Goal: Book appointment/travel/reservation

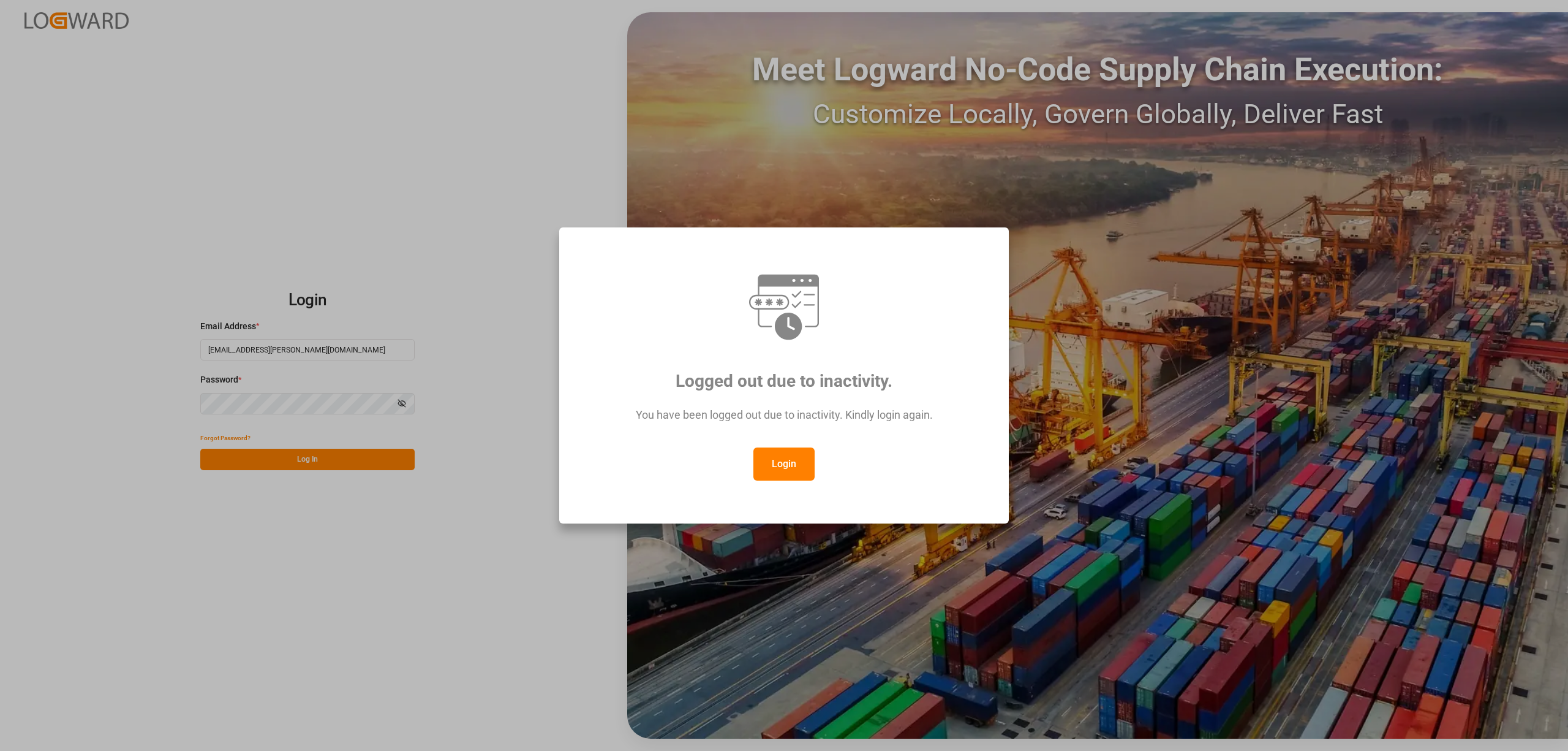
click at [772, 461] on button "Login" at bounding box center [784, 463] width 61 height 33
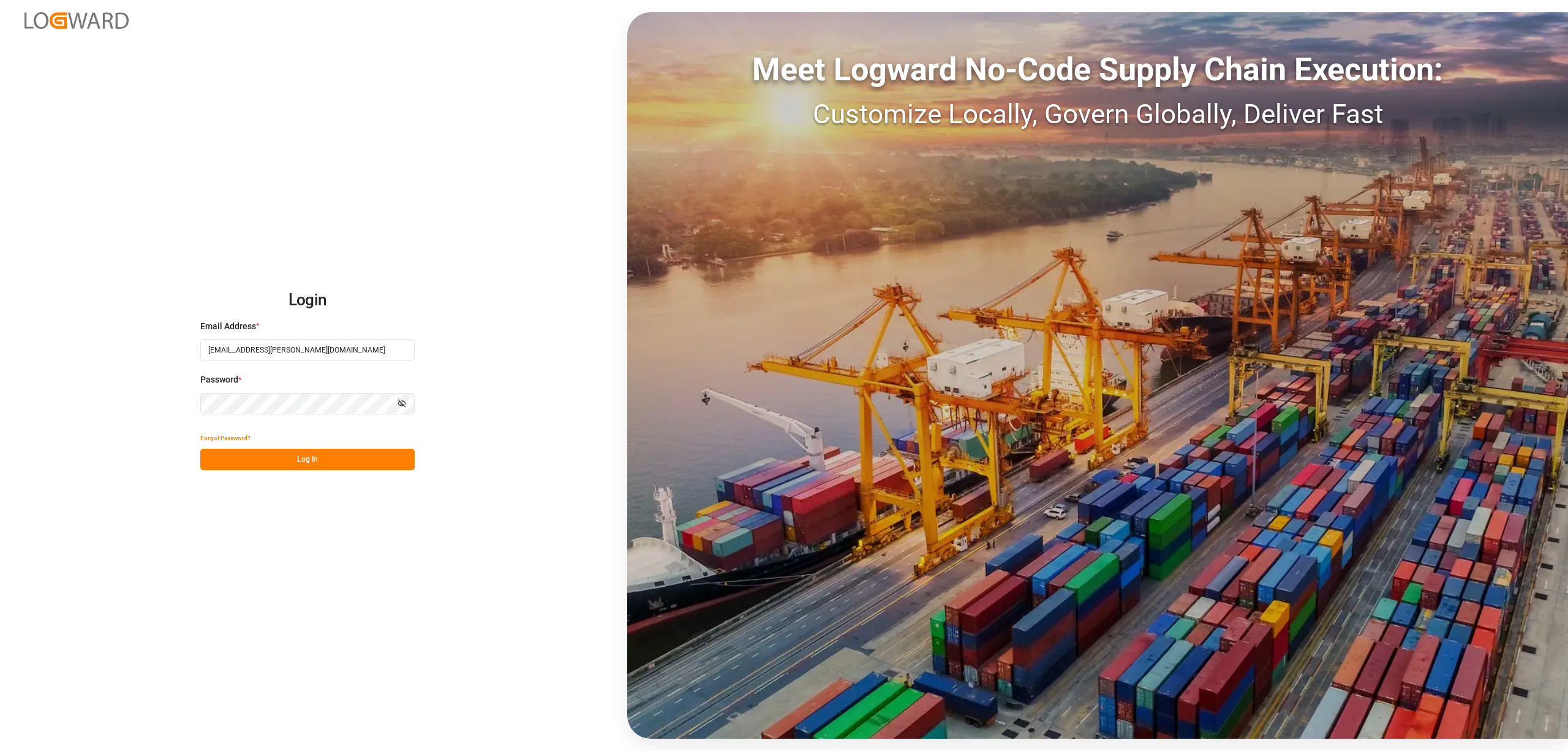
click at [290, 456] on button "Log In" at bounding box center [308, 459] width 214 height 22
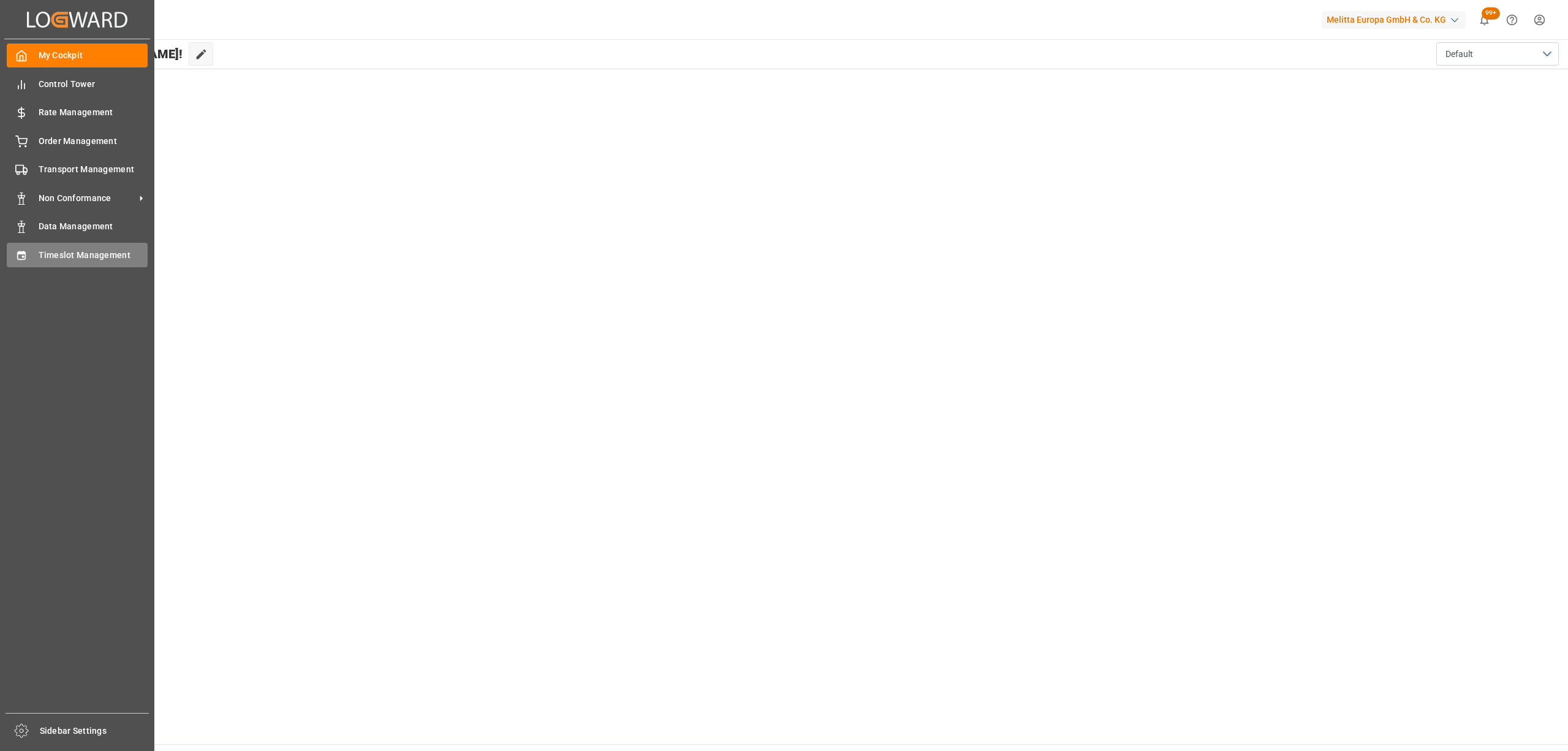
click at [50, 259] on span "Timeslot Management" at bounding box center [93, 255] width 110 height 13
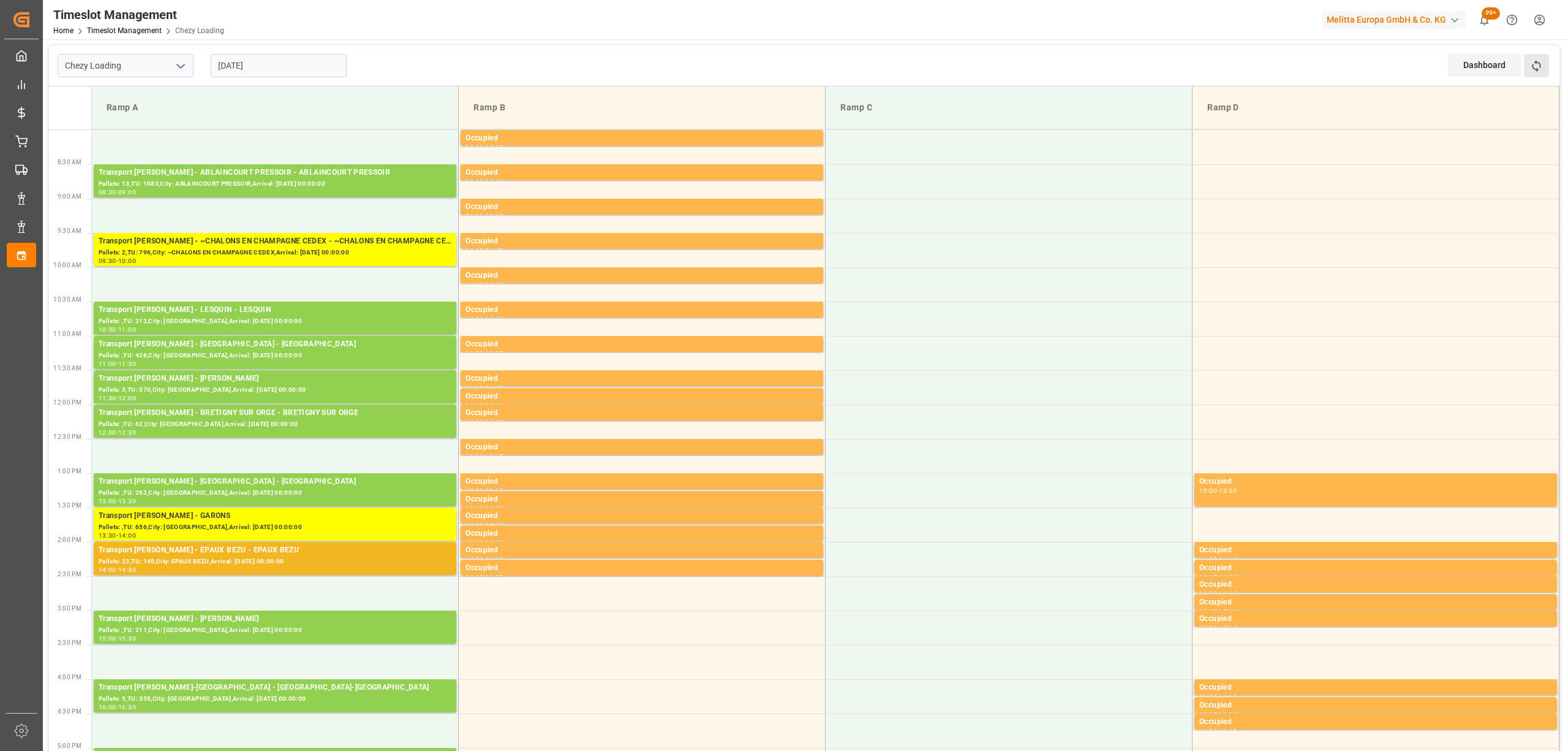
click at [1524, 69] on button "Refresh Time Slots" at bounding box center [1536, 65] width 25 height 24
click at [1544, 65] on button "Refresh Time Slots" at bounding box center [1536, 65] width 25 height 24
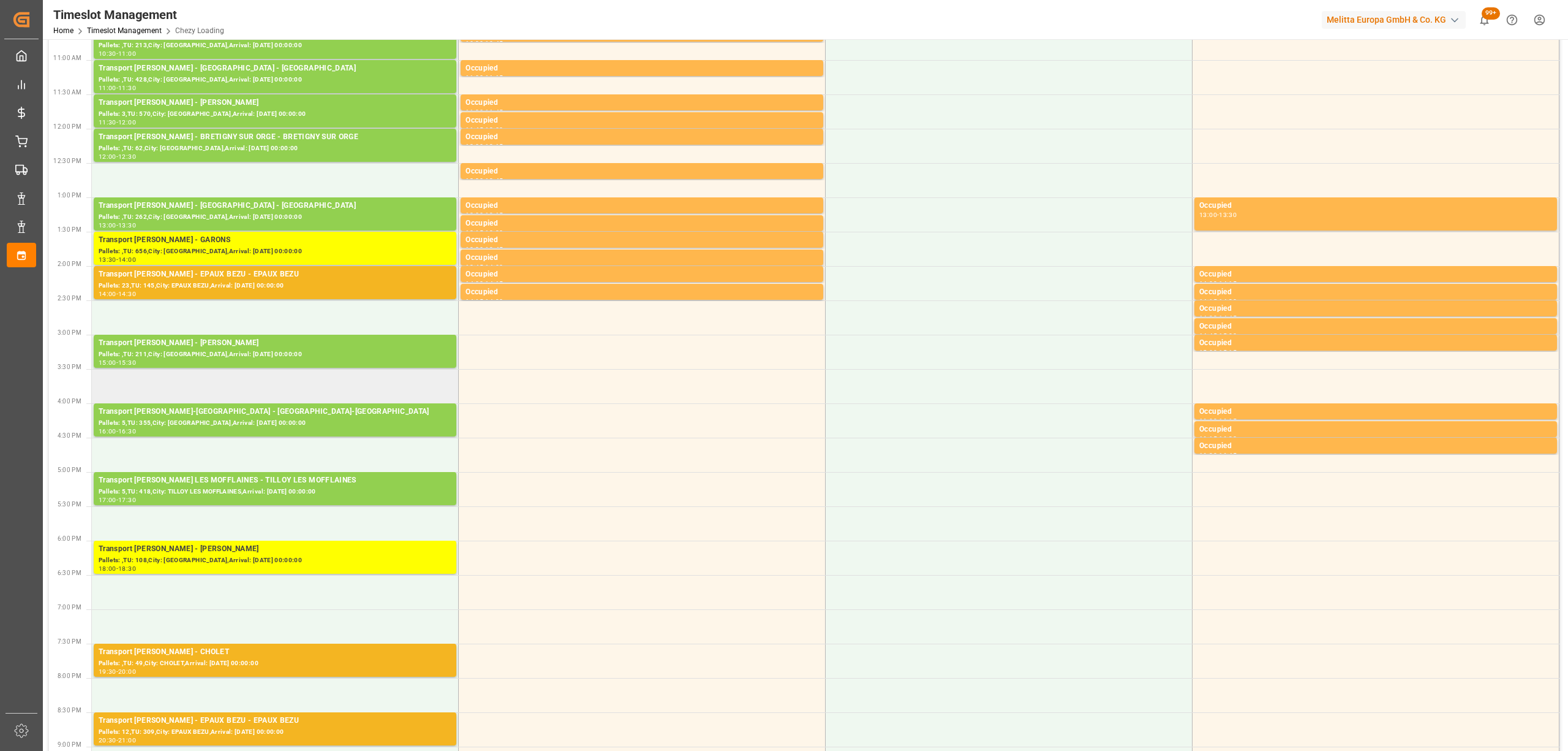
scroll to position [194, 0]
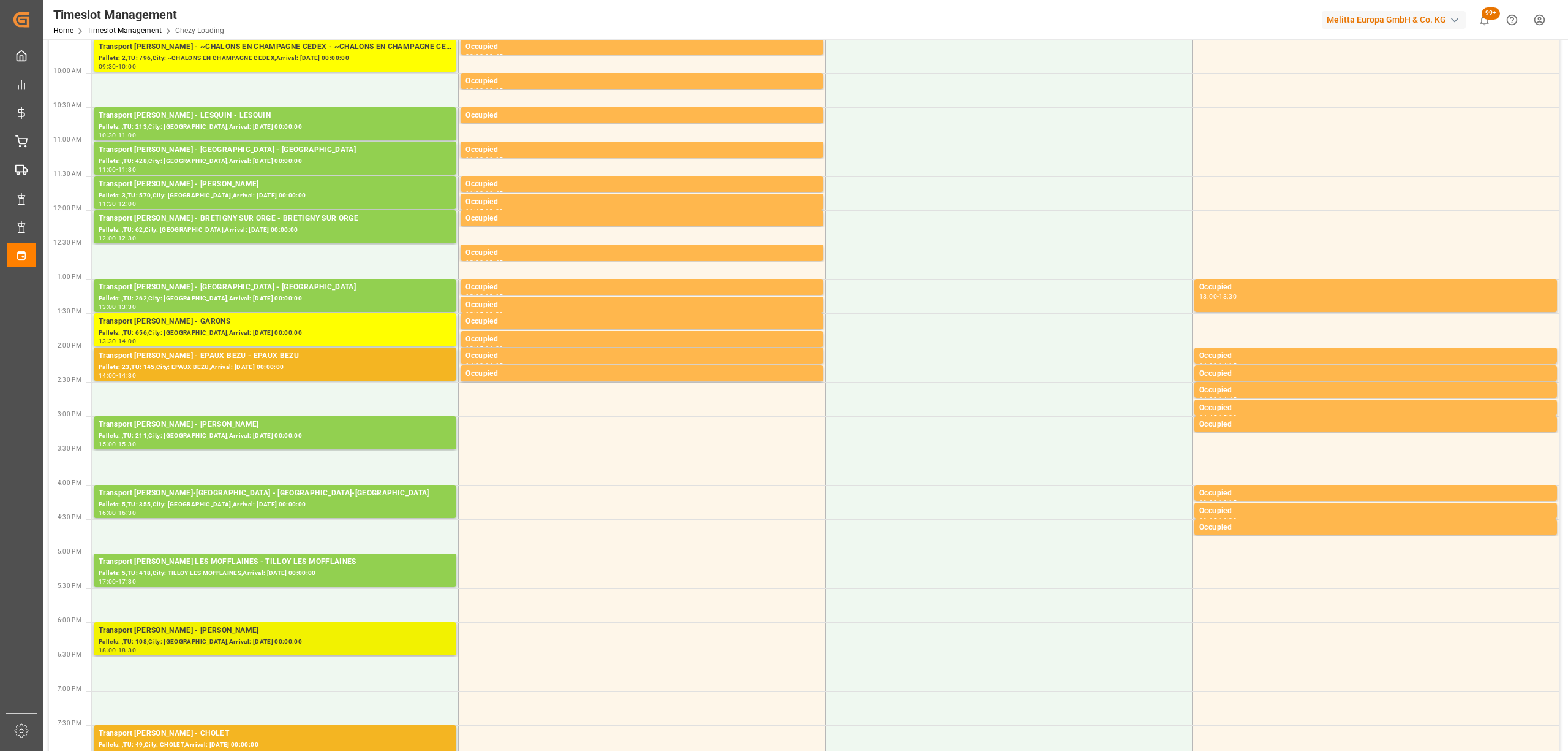
click at [326, 655] on div "Transport [PERSON_NAME] - [PERSON_NAME] Pallets: ,TU: 108,City: [GEOGRAPHIC_DAT…" at bounding box center [275, 639] width 363 height 33
click at [398, 643] on div "Pallets: ,TU: 108,City: [GEOGRAPHIC_DATA],Arrival: [DATE] 00:00:00" at bounding box center [275, 641] width 353 height 10
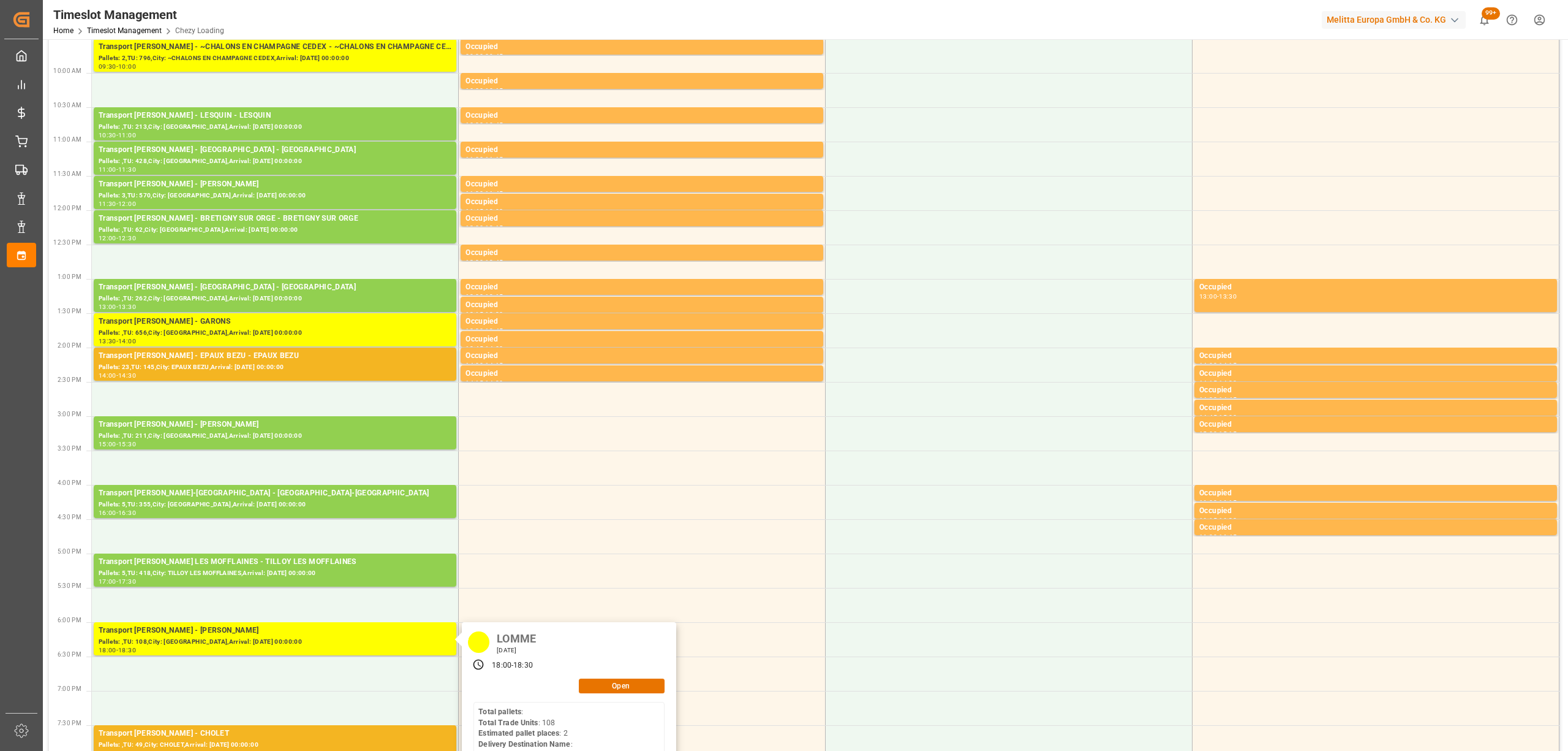
click at [594, 674] on div "LOMME [DATE] 18:00 - 18:30 Open Total pallets : Total Trade Units : 108 Estimat…" at bounding box center [569, 701] width 214 height 158
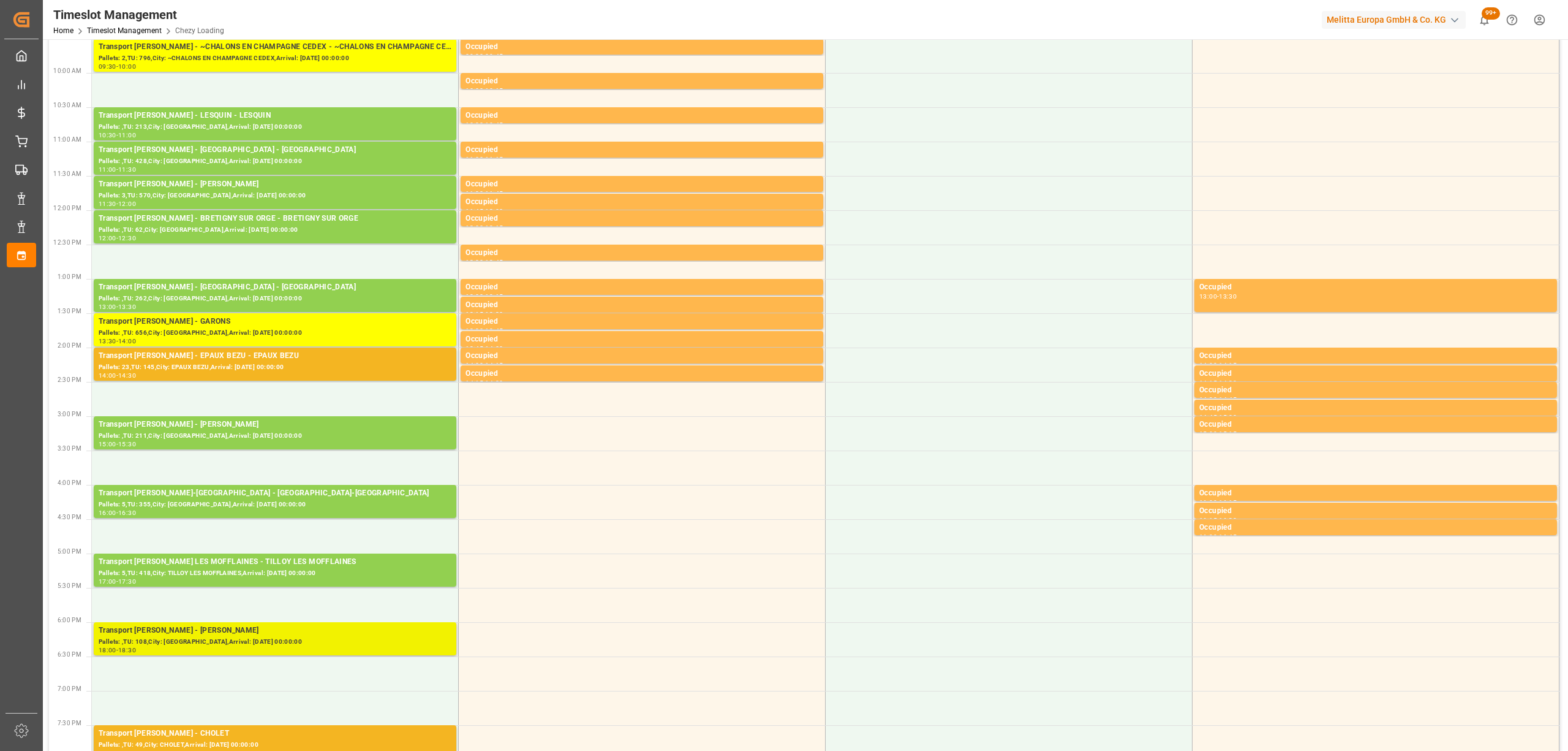
click at [418, 632] on div "Transport [PERSON_NAME] - [PERSON_NAME]" at bounding box center [275, 630] width 353 height 12
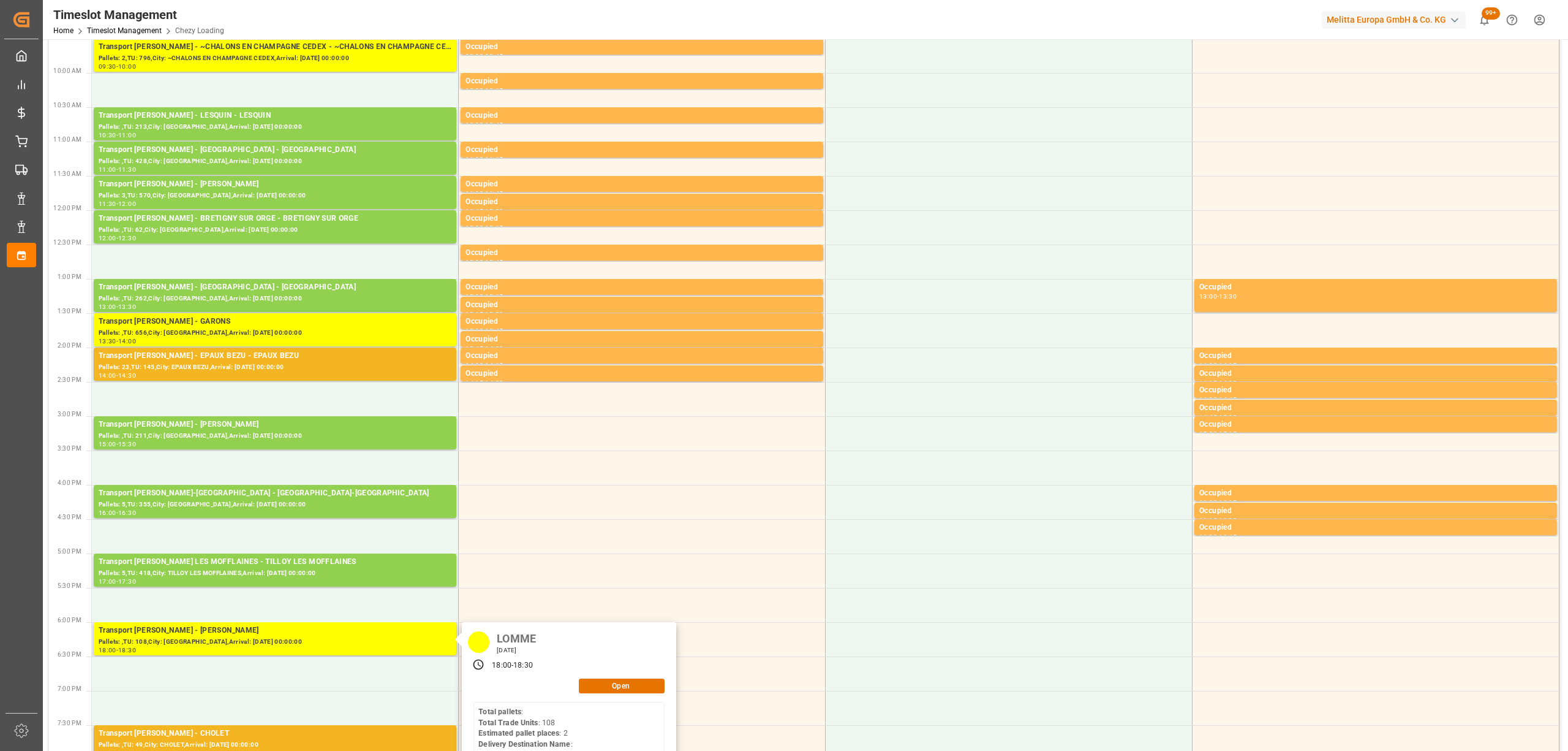
click at [638, 697] on div "LOMME [DATE] 18:00 - 18:30 Open Total pallets : Total Trade Units : 108 Estimat…" at bounding box center [569, 701] width 214 height 158
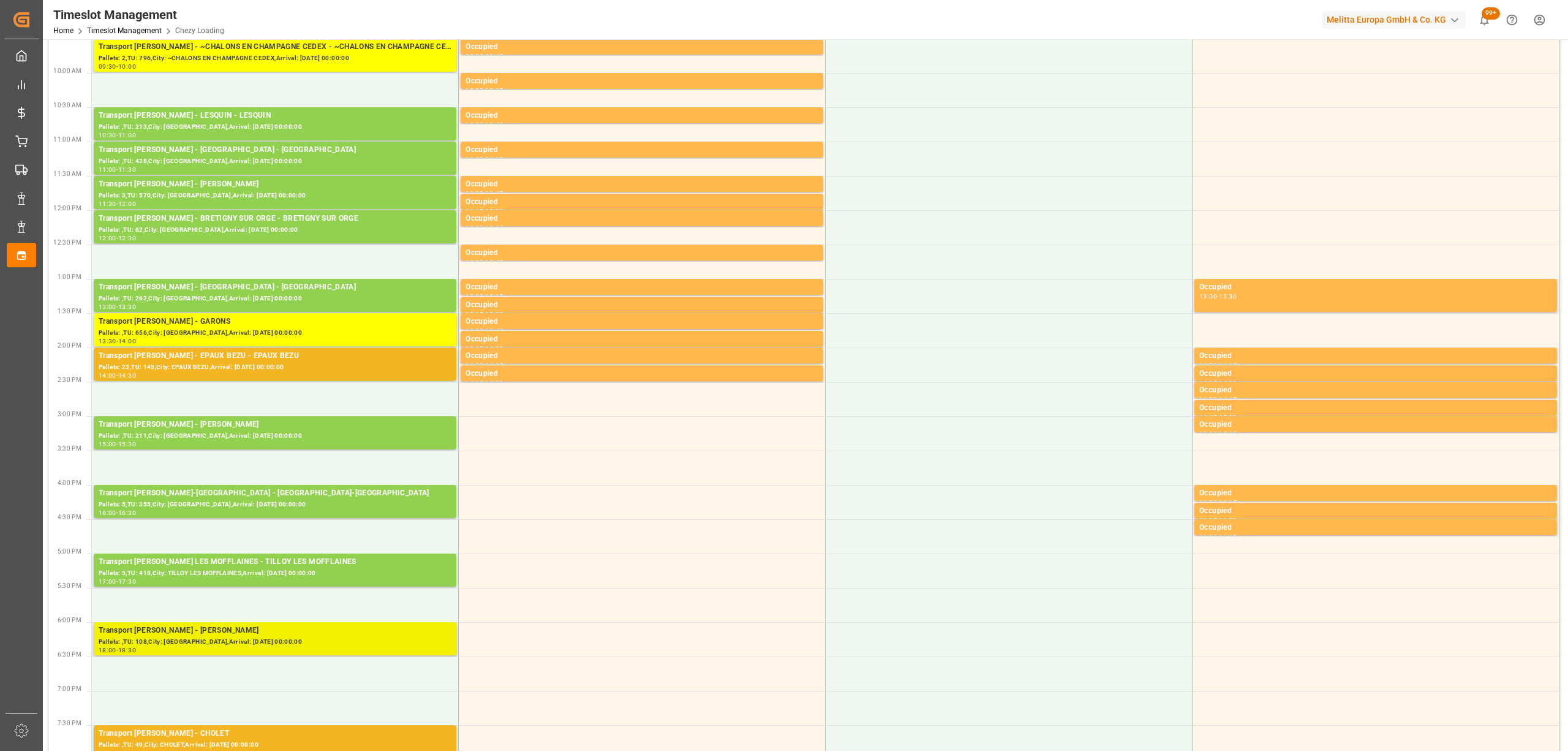
click at [391, 650] on div "18:00 - 18:30" at bounding box center [275, 651] width 353 height 7
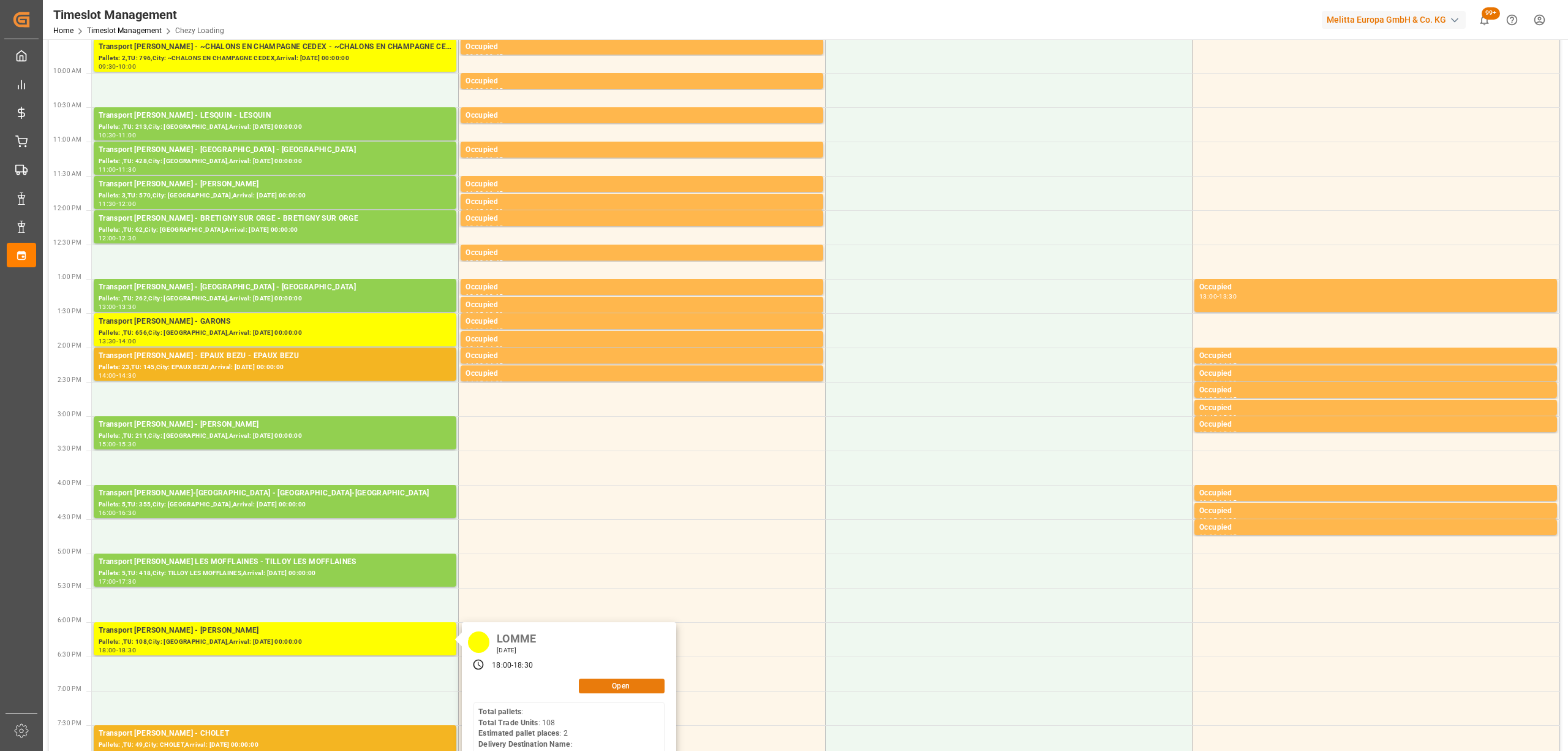
click at [594, 683] on button "Open" at bounding box center [621, 686] width 86 height 15
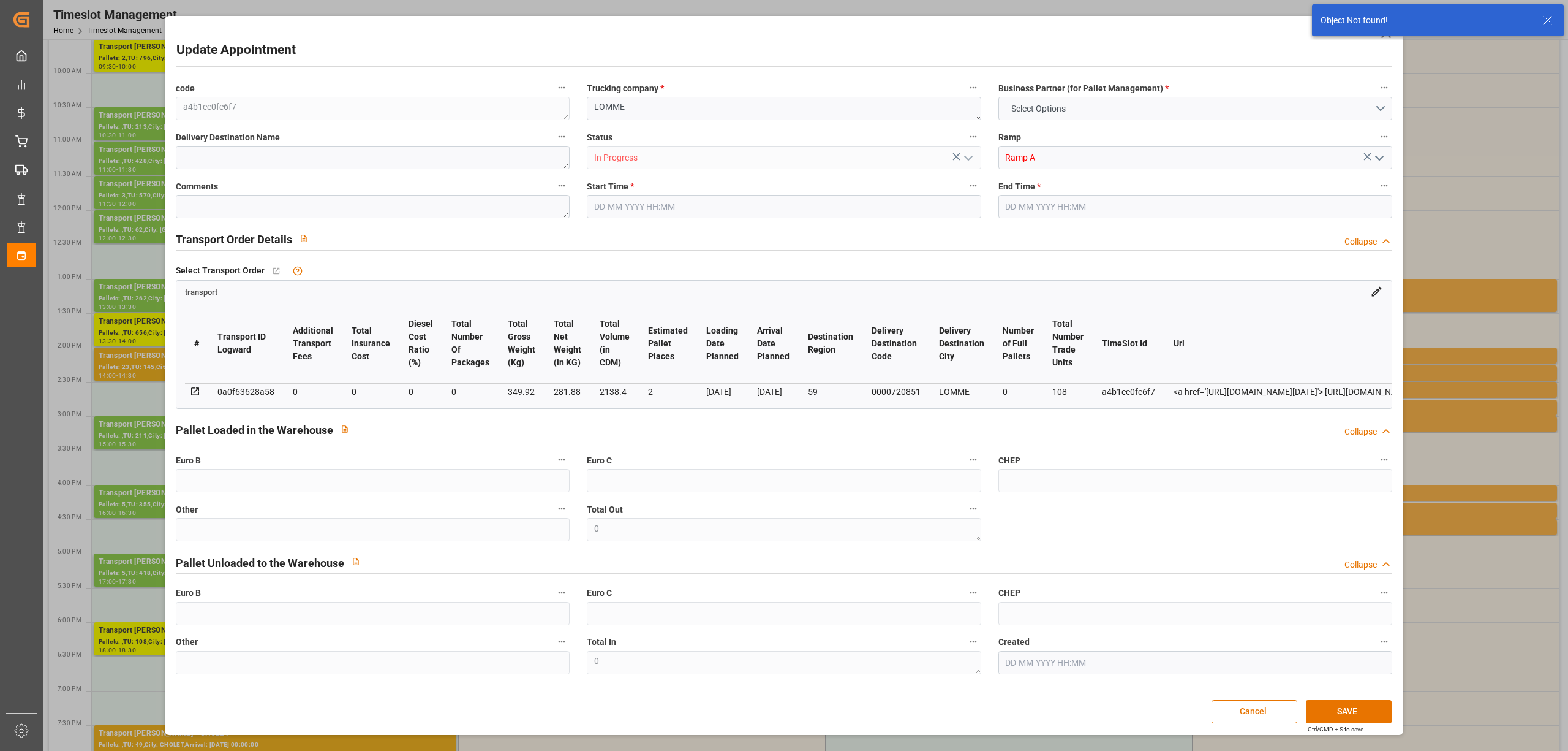
type input "[DATE] 18:00"
type input "[DATE] 18:30"
type input "[DATE] 14:46"
click at [706, 419] on div "Pallet Loaded in the Warehouse Collapse" at bounding box center [784, 429] width 1216 height 24
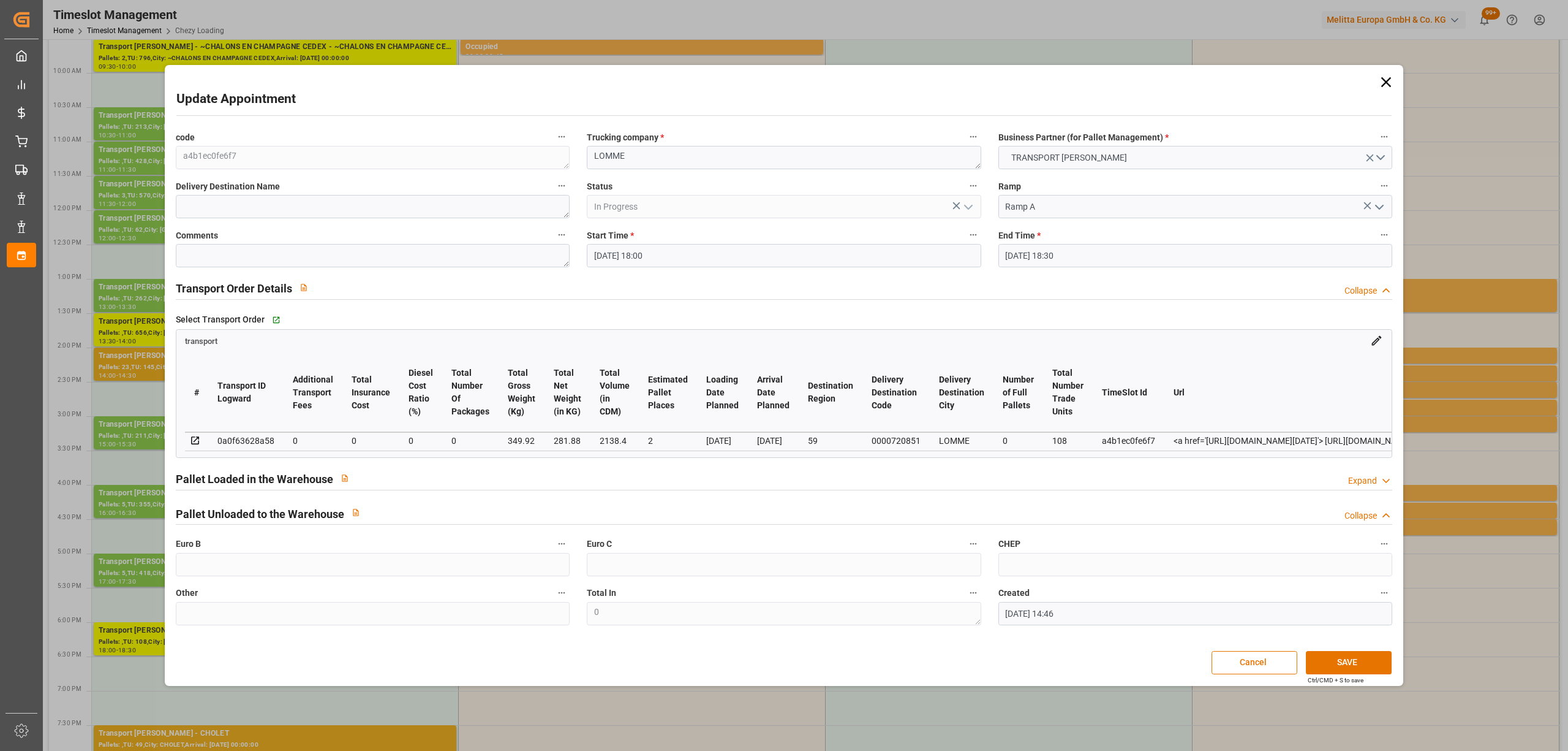
click at [1387, 76] on icon at bounding box center [1386, 81] width 17 height 17
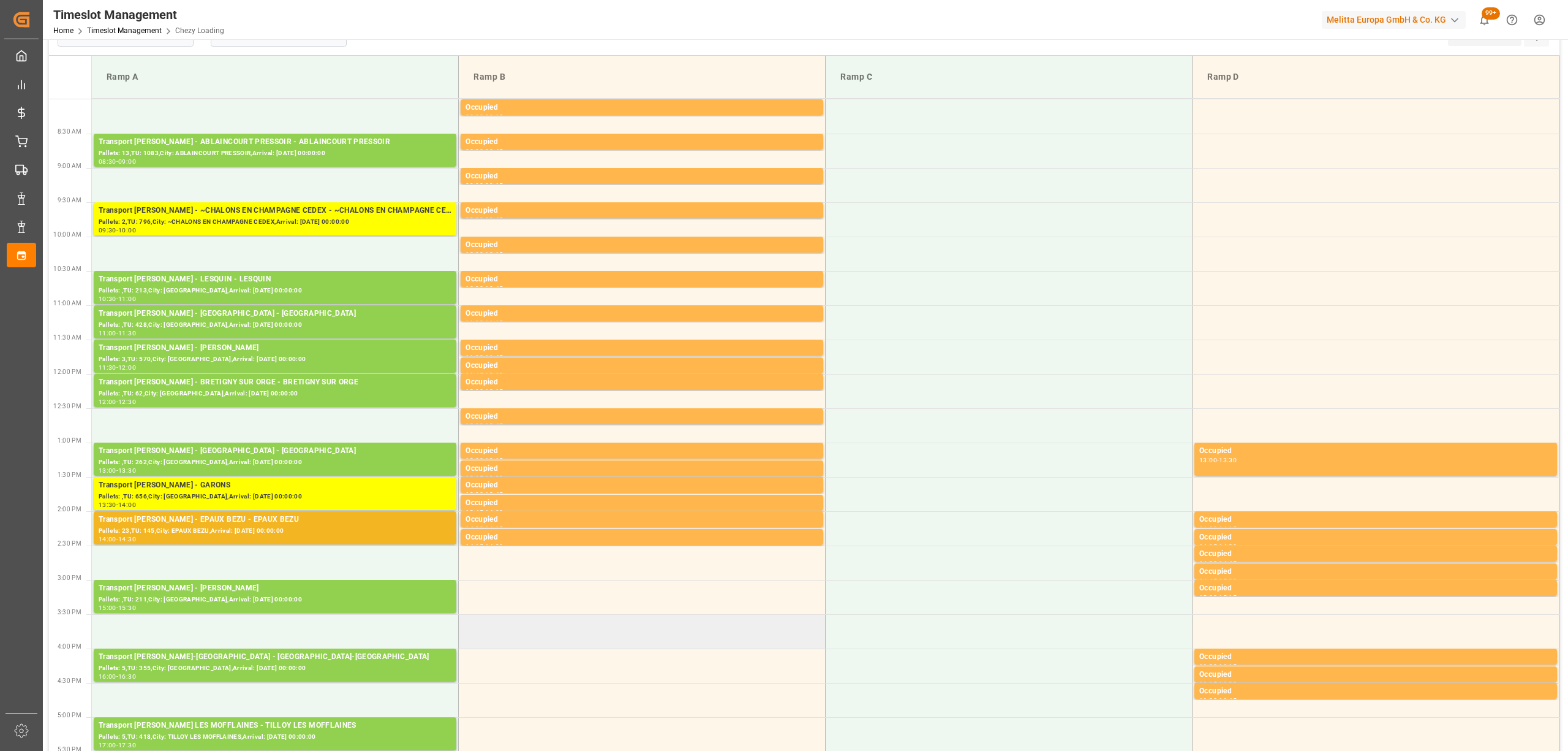
scroll to position [0, 0]
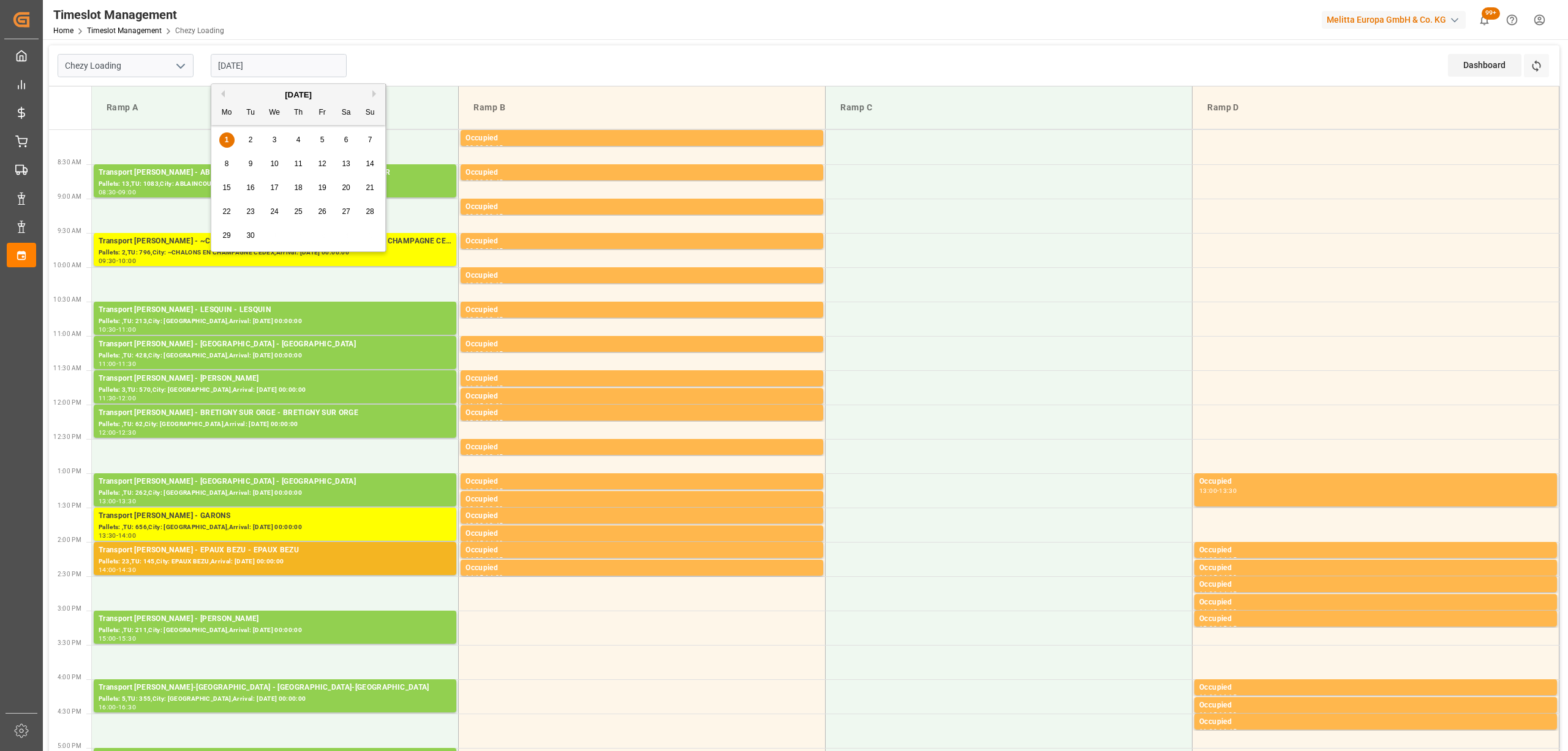
click at [241, 57] on input "[DATE]" at bounding box center [279, 65] width 136 height 24
click at [248, 146] on div "2" at bounding box center [250, 140] width 15 height 15
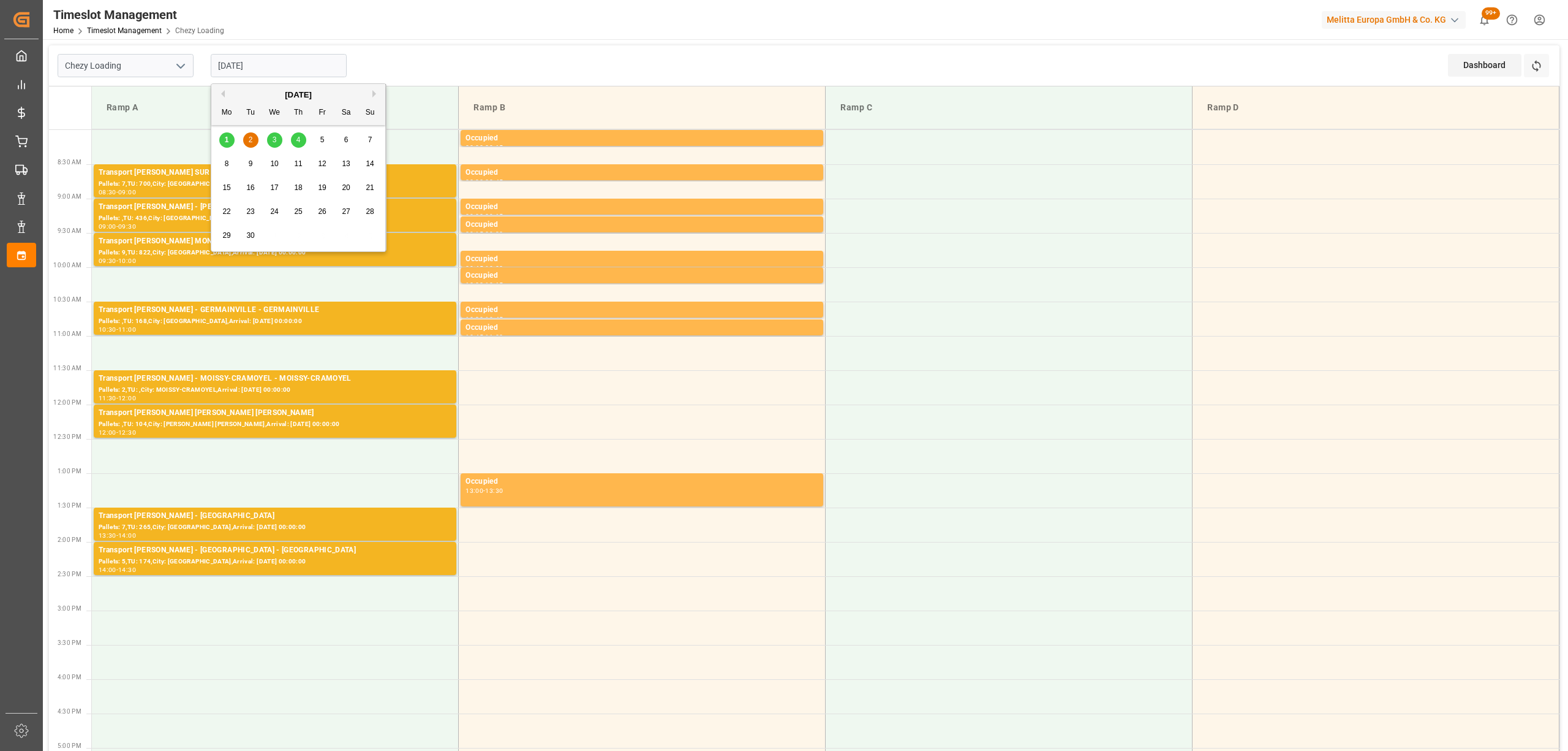
click at [282, 59] on input "[DATE]" at bounding box center [279, 65] width 136 height 24
click at [221, 138] on div "1" at bounding box center [227, 140] width 15 height 15
type input "[DATE]"
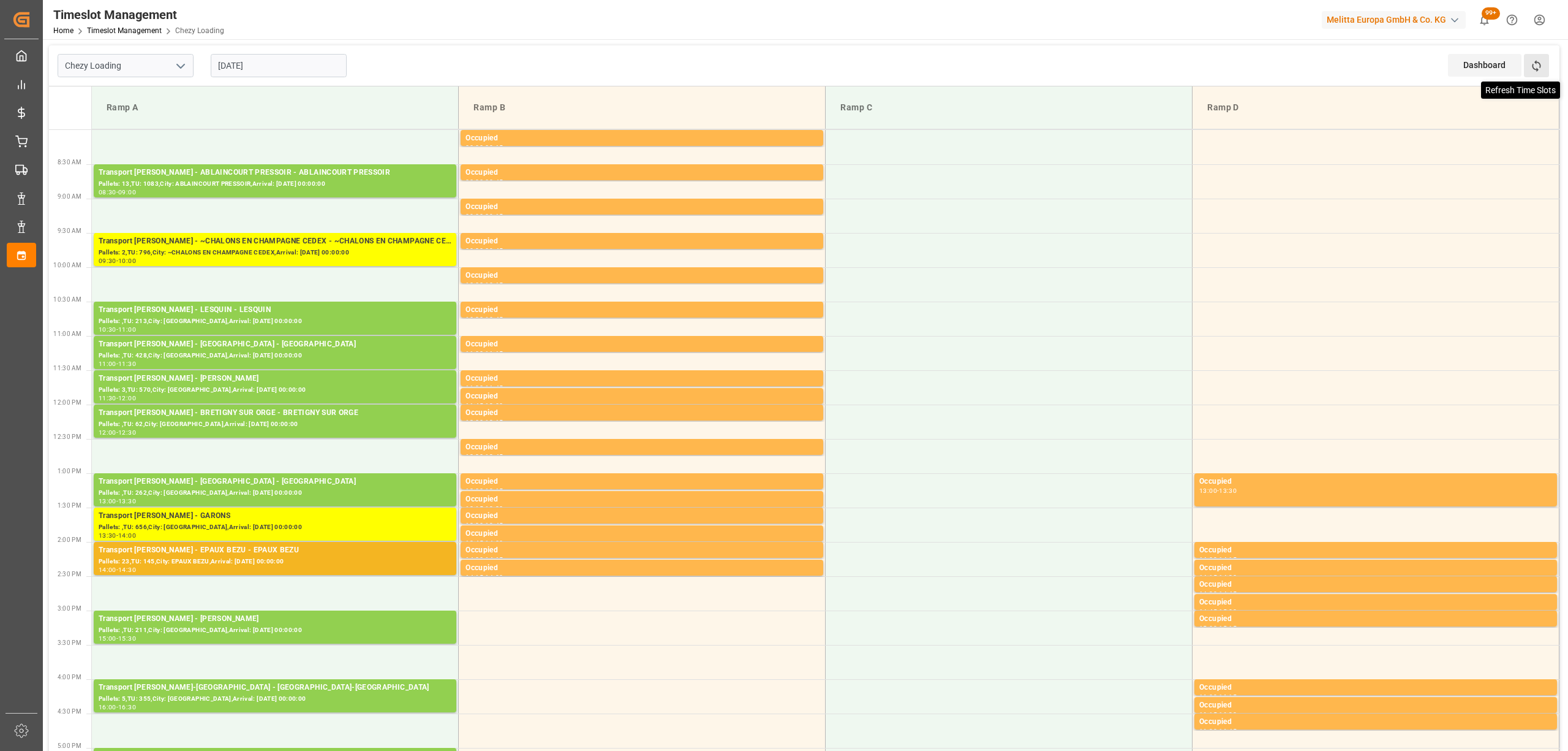
click at [1532, 69] on icon at bounding box center [1536, 65] width 13 height 13
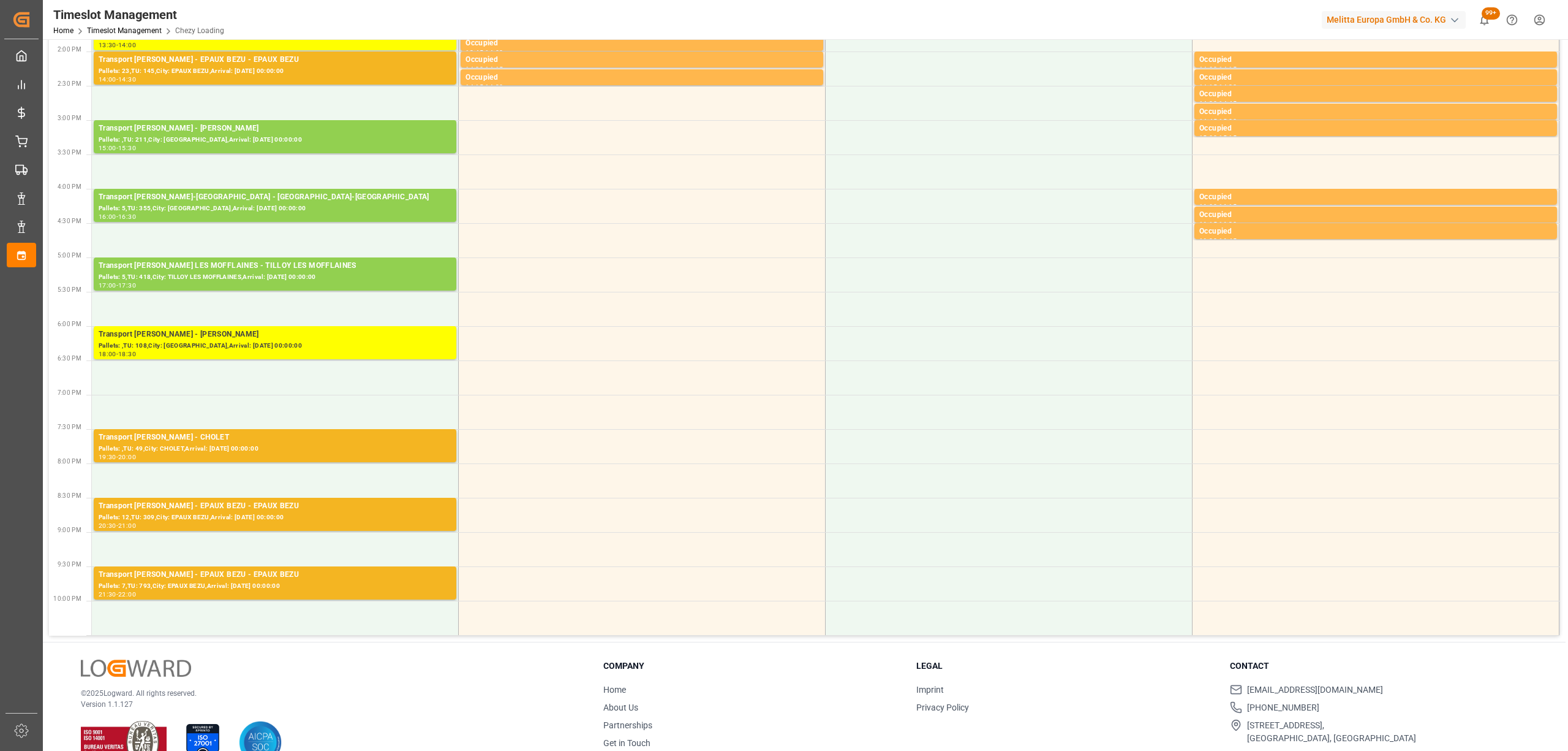
scroll to position [163, 0]
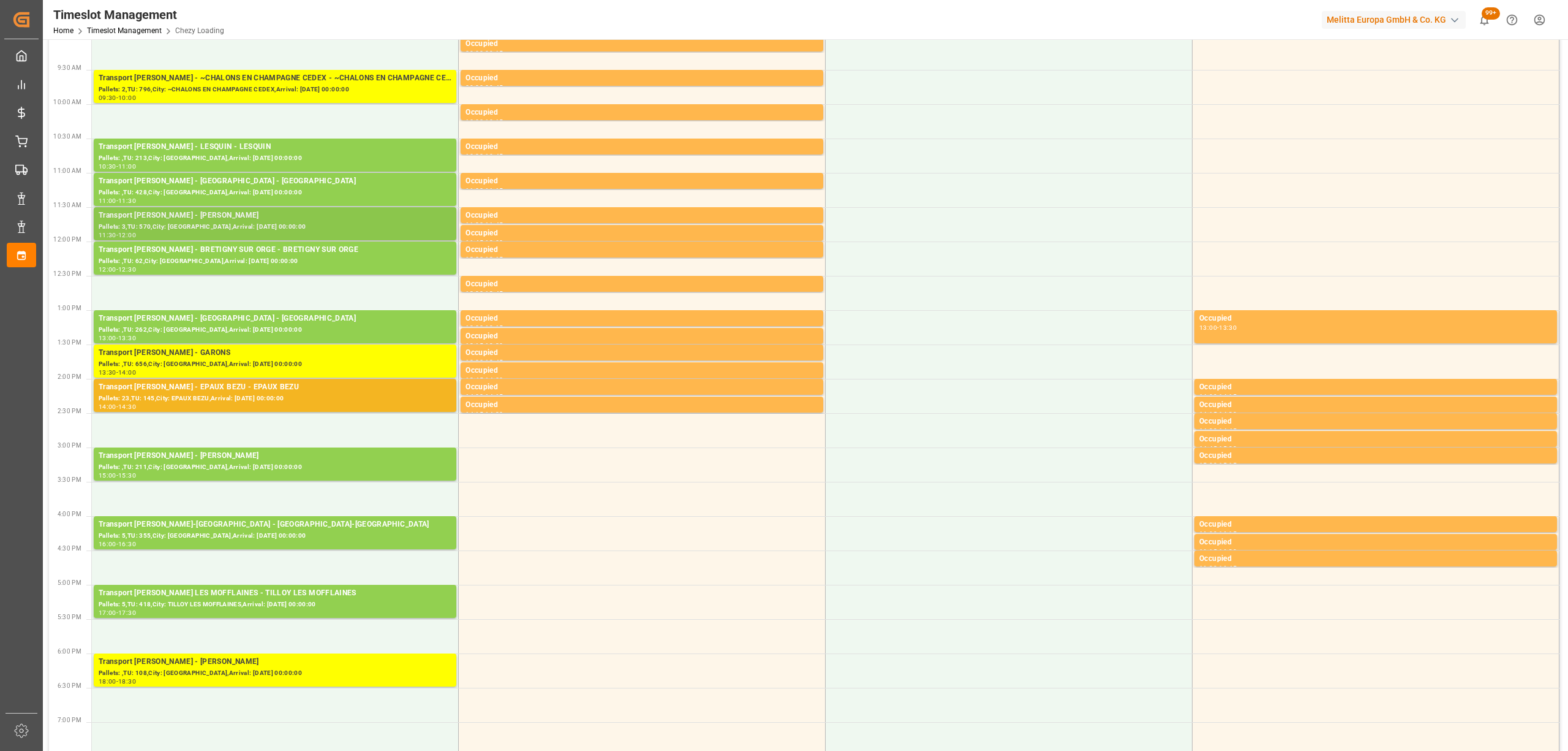
click at [257, 220] on div "Transport [PERSON_NAME] - [PERSON_NAME]" at bounding box center [275, 216] width 353 height 12
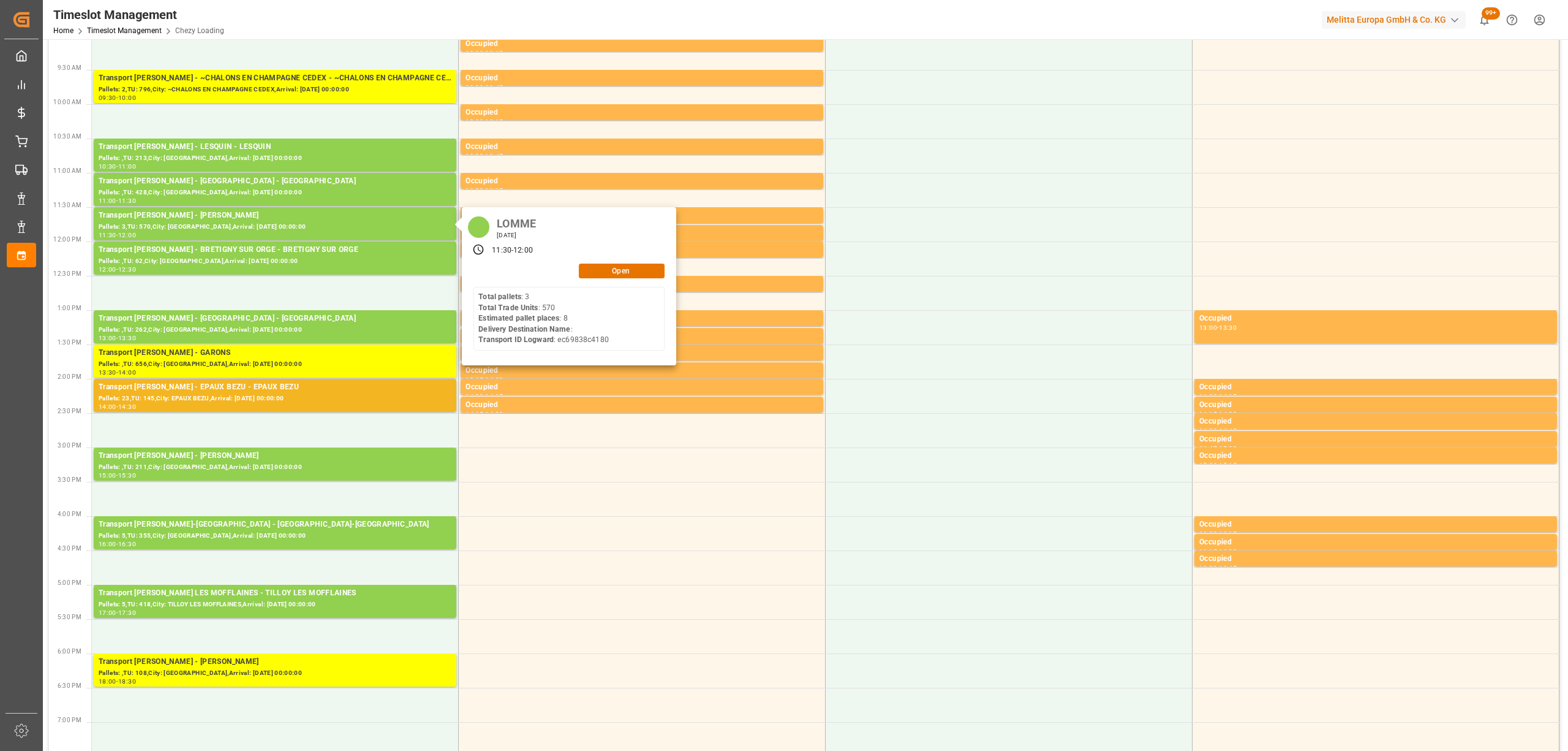
click at [621, 261] on div "LOMME [DATE] 11:30 - 12:00 Open Total pallets : 3 Total Trade Units : 570 Estim…" at bounding box center [569, 286] width 214 height 158
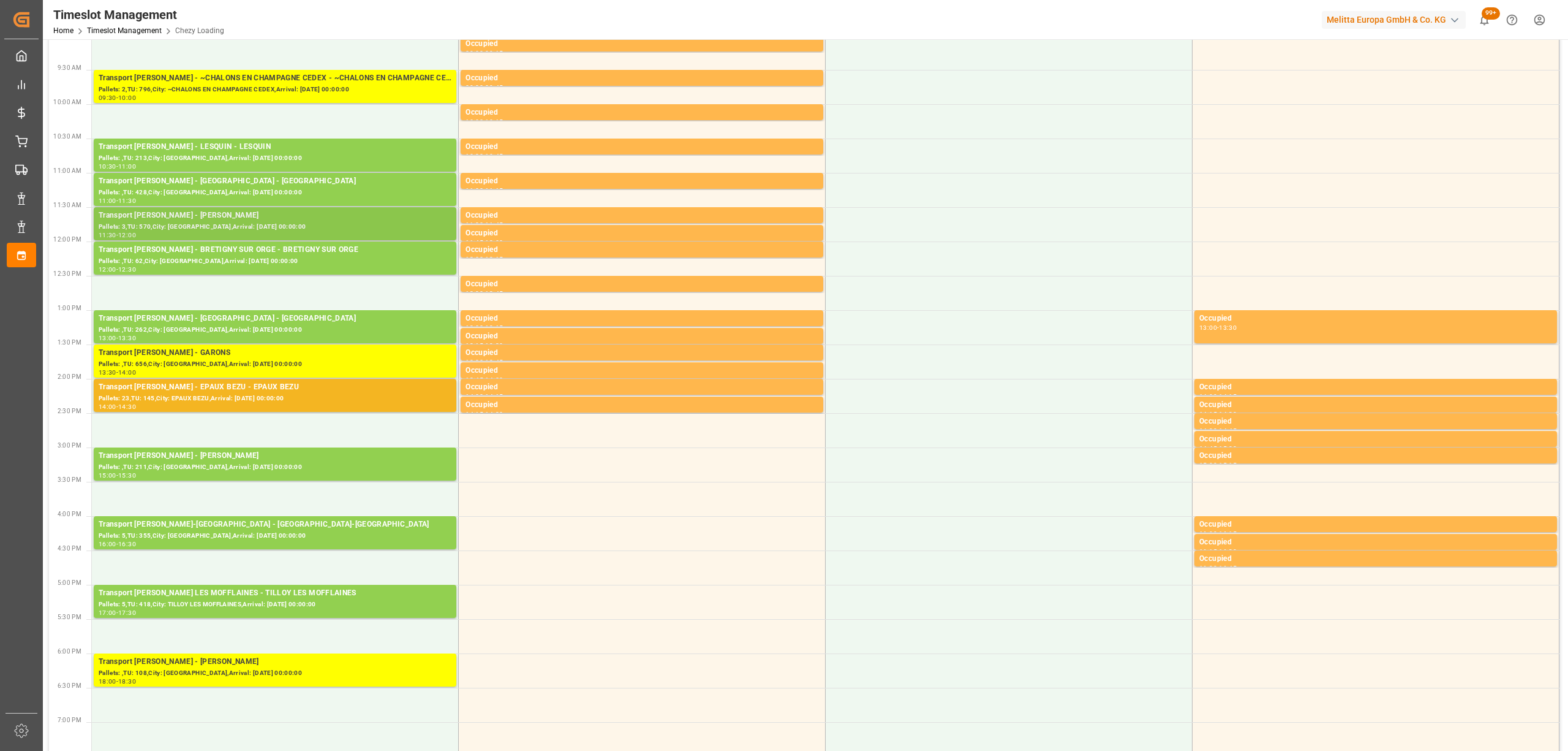
click at [363, 233] on div "11:30 - 12:00" at bounding box center [275, 236] width 353 height 7
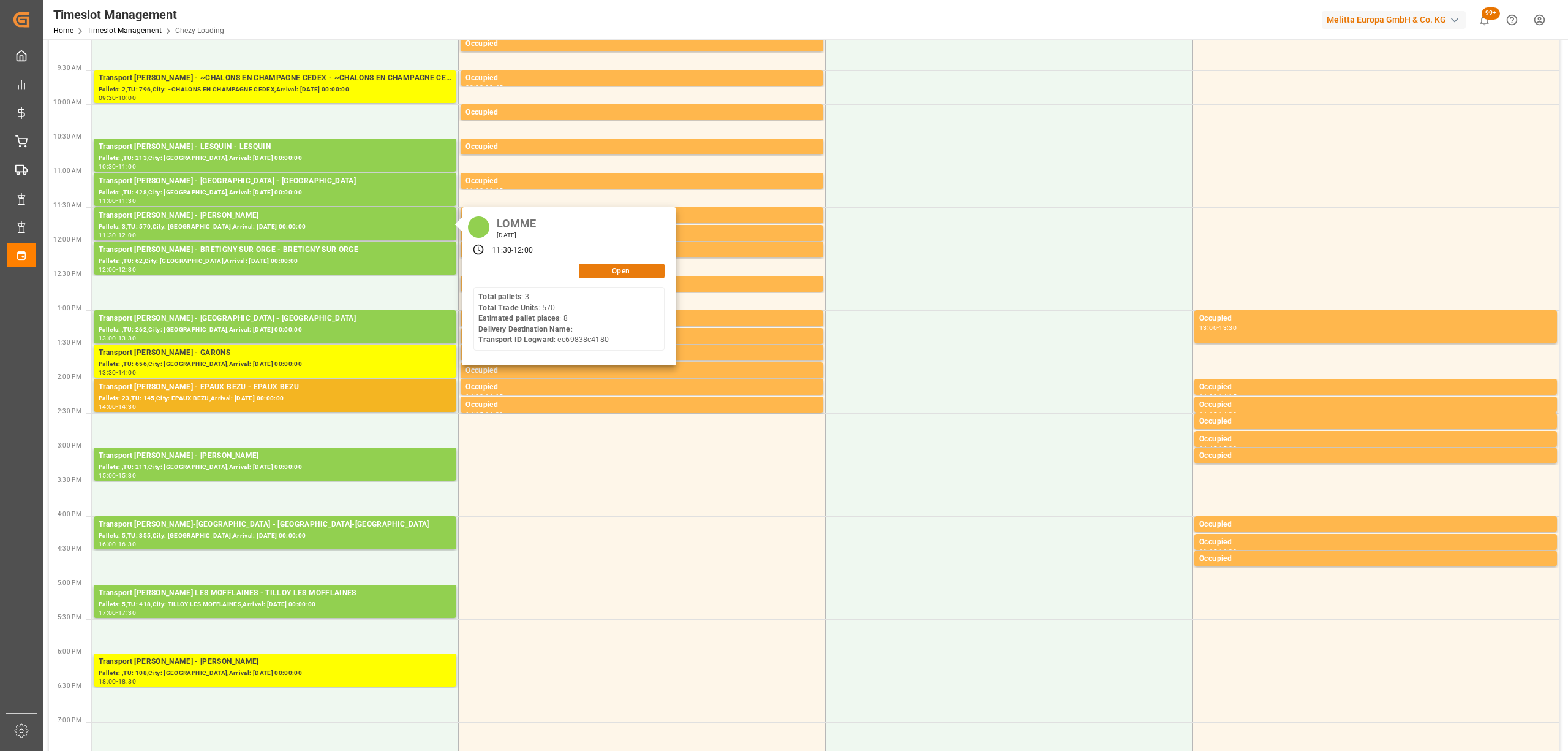
click at [629, 271] on button "Open" at bounding box center [621, 271] width 86 height 15
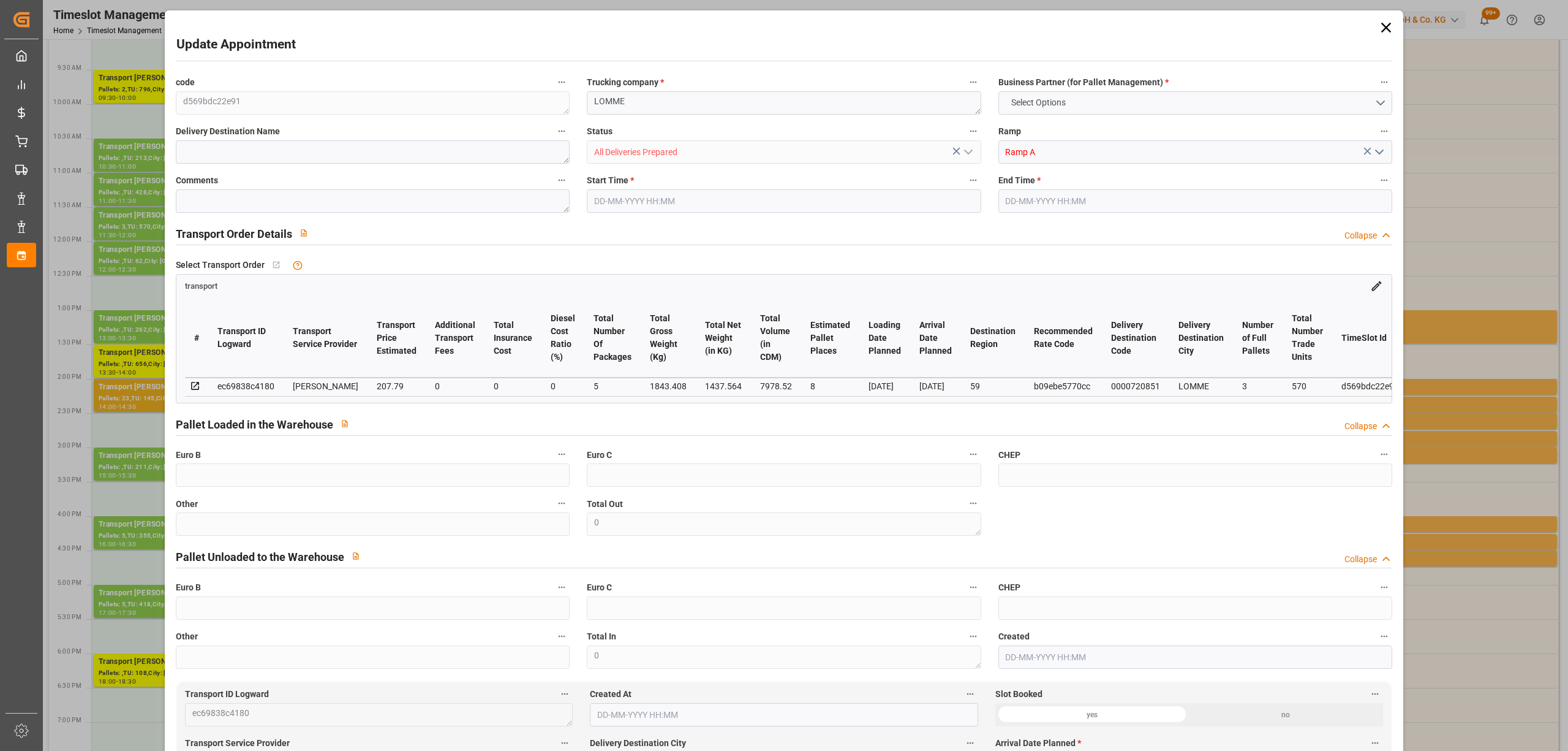
type input "8"
type input "207.79"
type input "0"
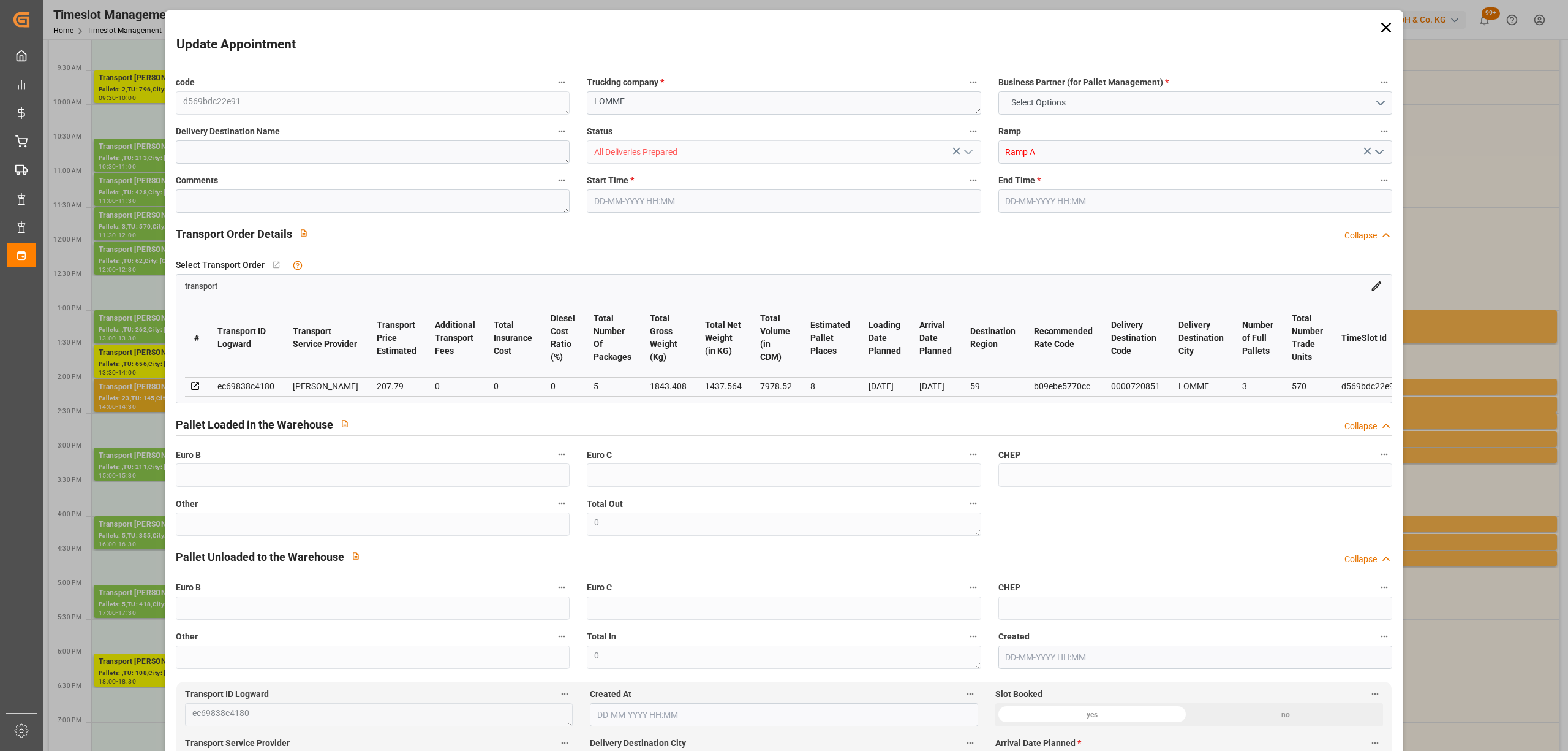
type input "200.7667"
type input "-7.0233"
type input "5"
type input "1437.564"
type input "2326.136"
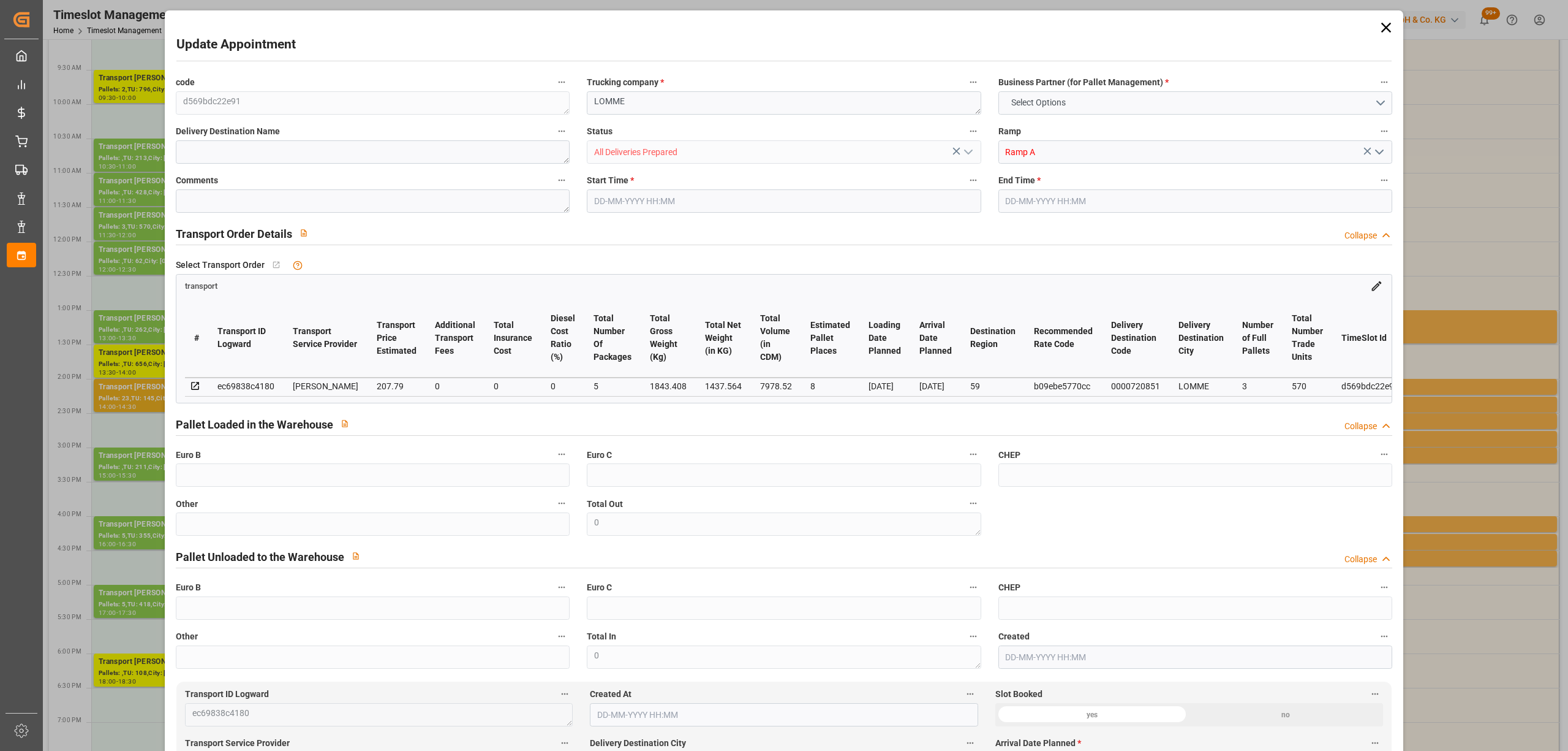
type input "7978.52"
type input "59"
type input "3"
type input "570"
type input "20"
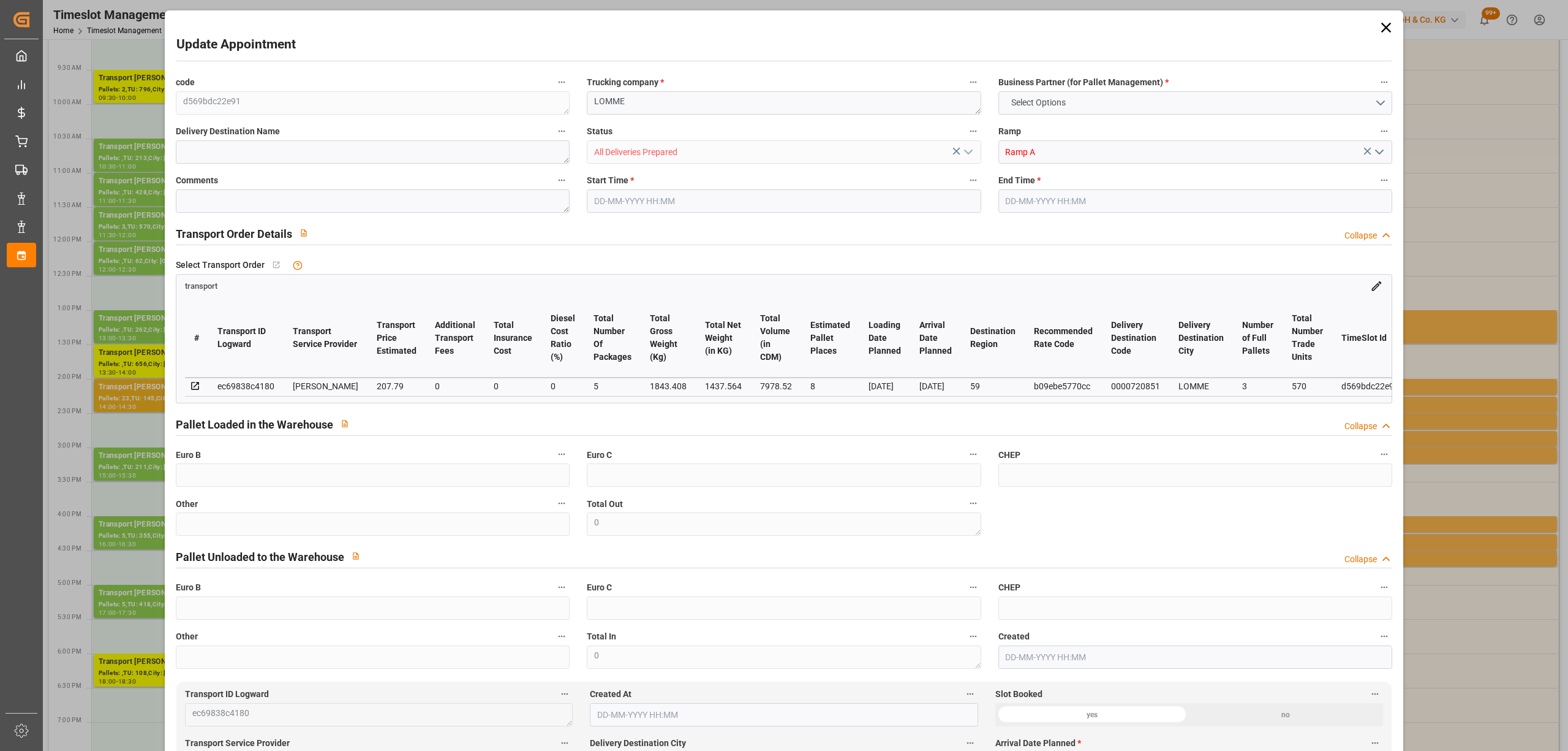
type input "101"
type input "1843.408"
type input "0"
type input "4710.8598"
type input "0"
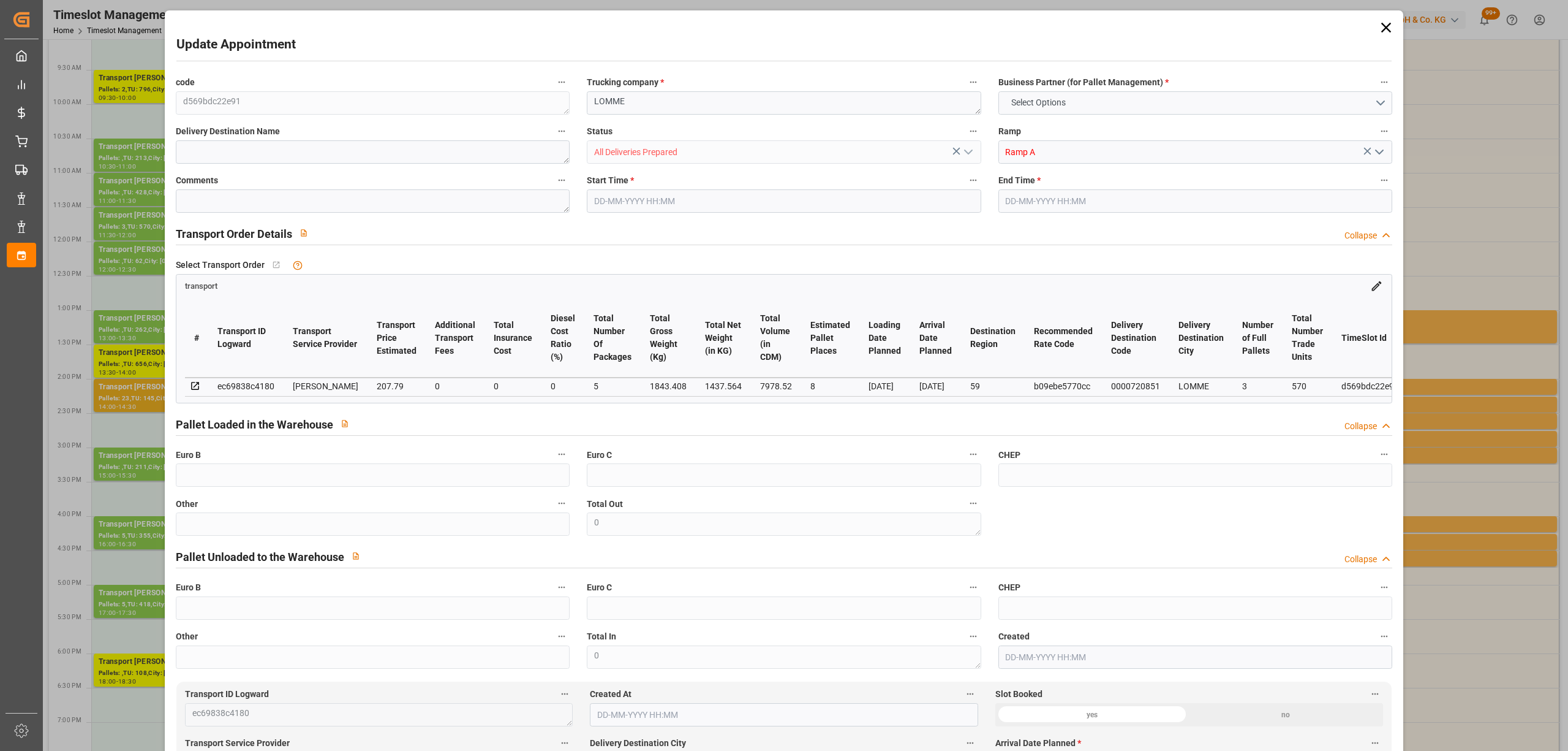
type input "0"
type input "21"
type input "35"
type input "[DATE] 11:30"
type input "[DATE] 12:00"
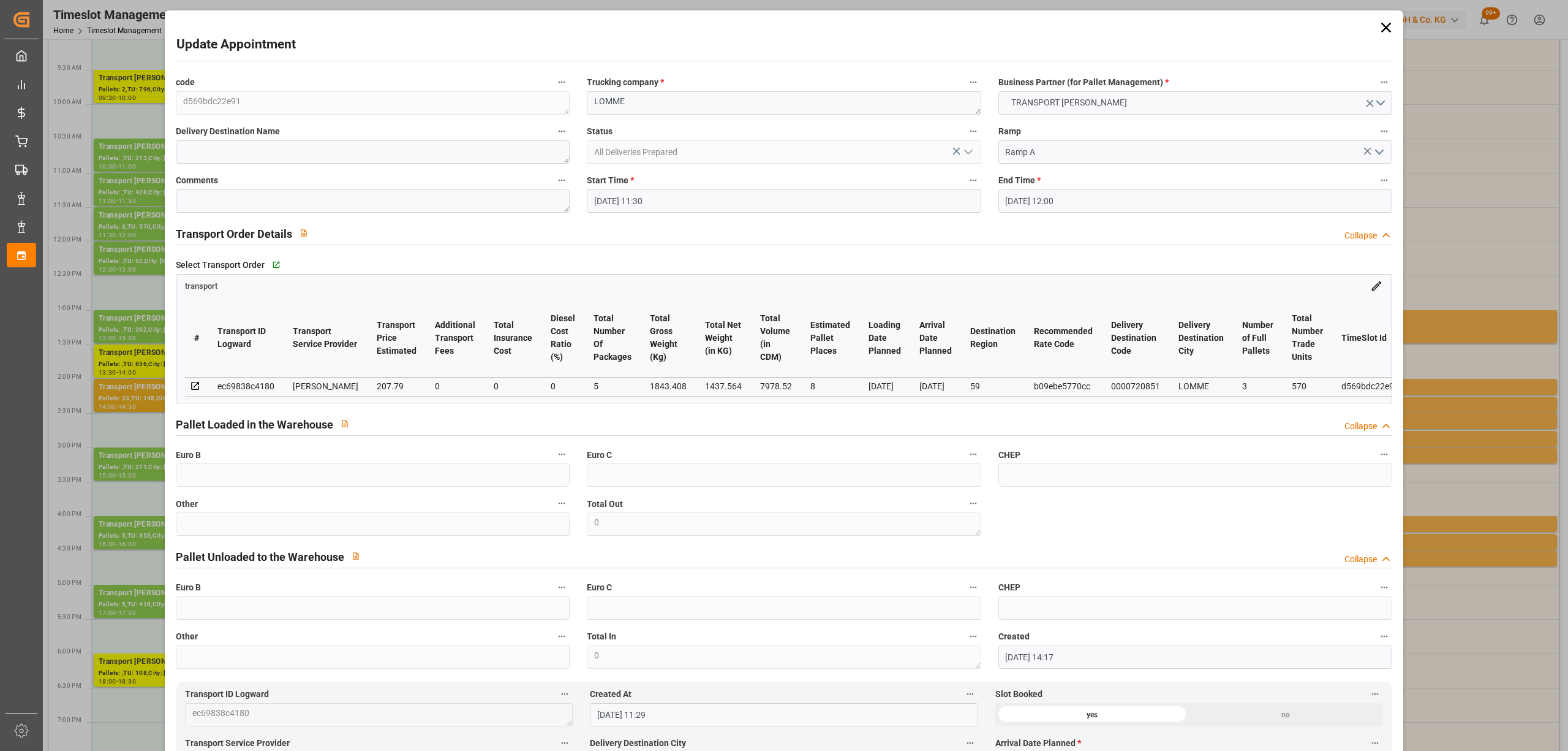
type input "[DATE] 14:17"
type input "[DATE] 11:29"
type input "[DATE]"
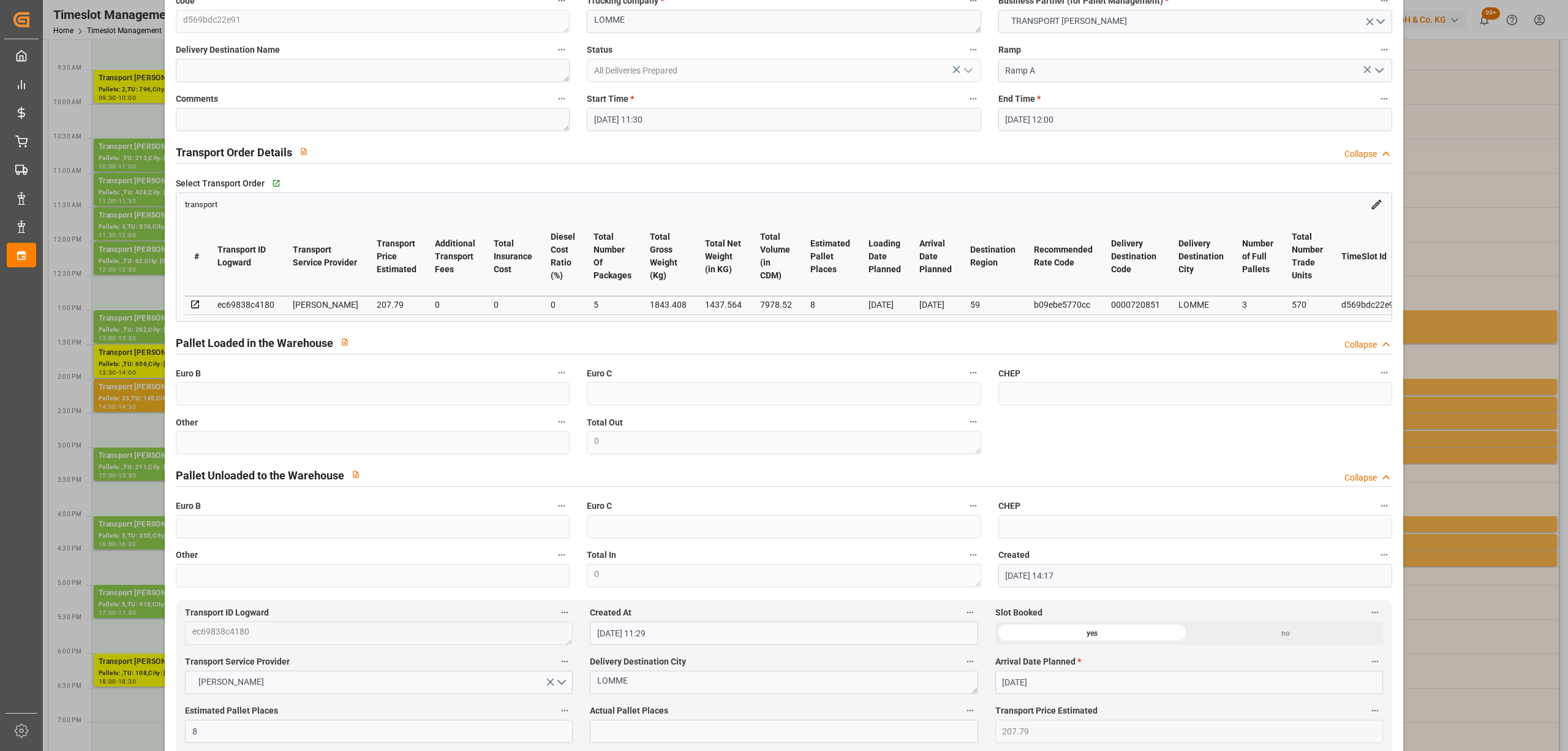
scroll to position [0, 0]
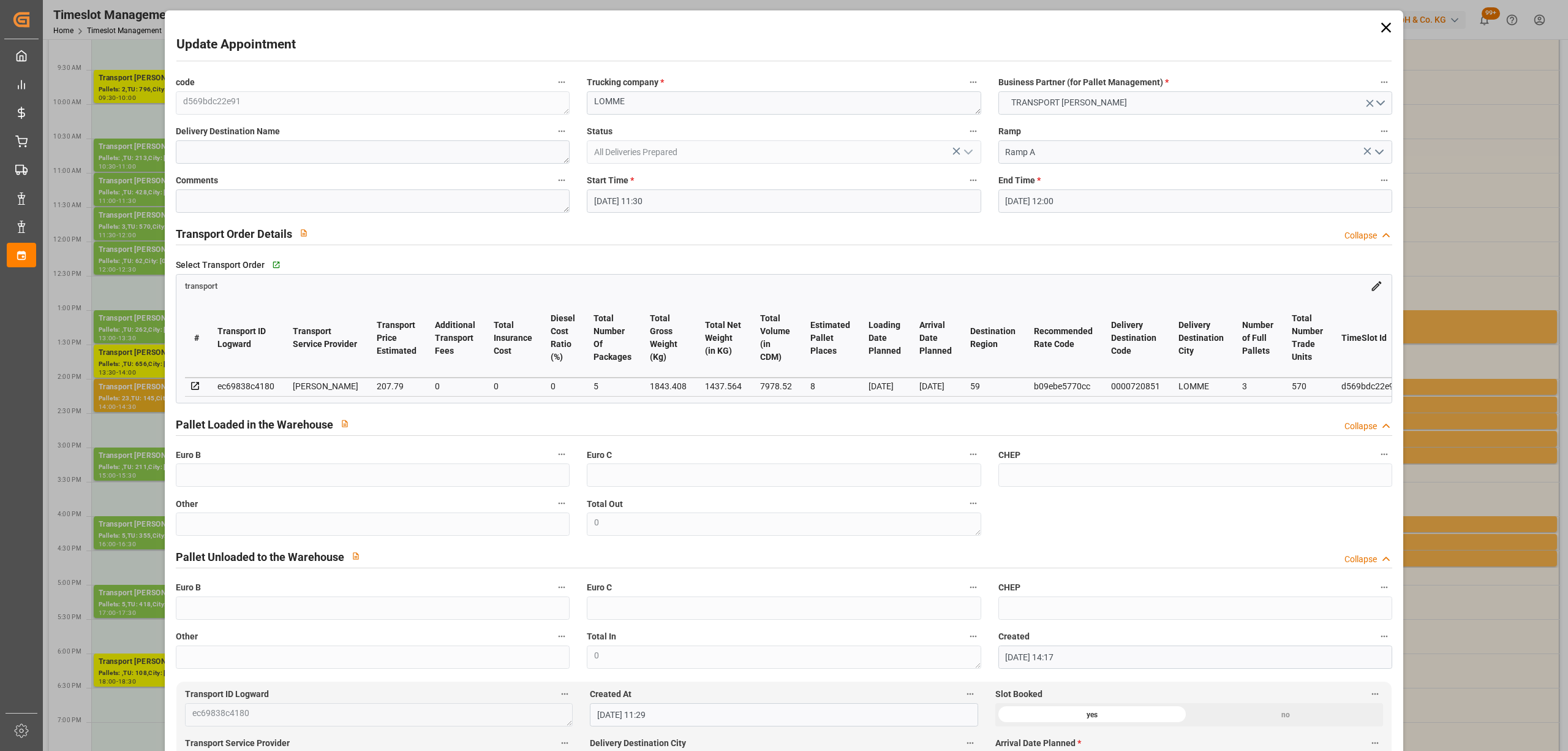
click at [1384, 24] on icon at bounding box center [1386, 27] width 17 height 17
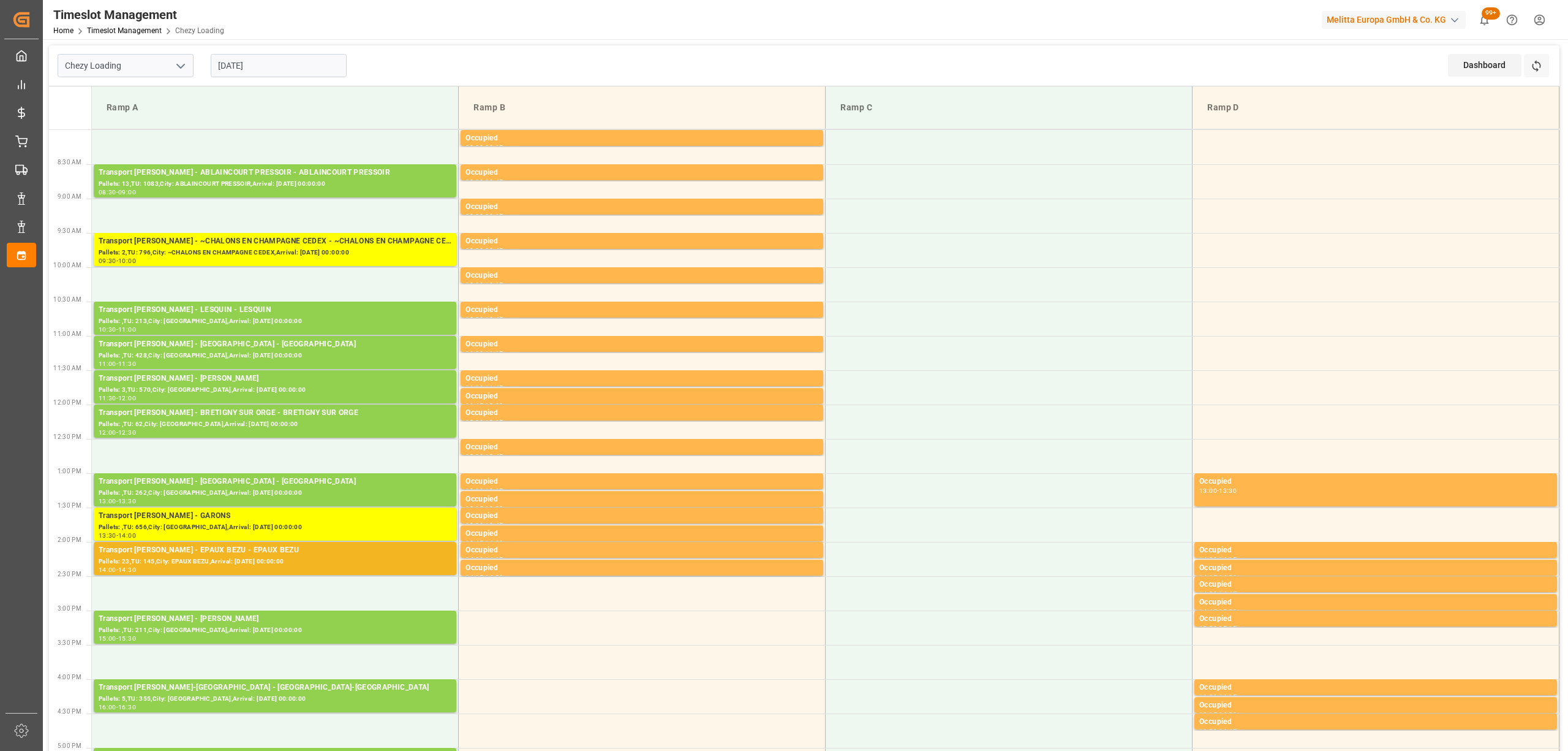
click at [1557, 69] on div "Dashboard View Dashboard Refresh Time Slots" at bounding box center [1504, 65] width 112 height 40
click at [1544, 67] on button "Refresh Time Slots" at bounding box center [1536, 65] width 25 height 24
click at [1539, 59] on icon at bounding box center [1536, 65] width 13 height 13
click at [1539, 69] on icon at bounding box center [1536, 65] width 13 height 13
click at [643, 52] on div "Chezy Loading [DATE] Dashboard View Dashboard Refresh Time Slots" at bounding box center [805, 65] width 1511 height 41
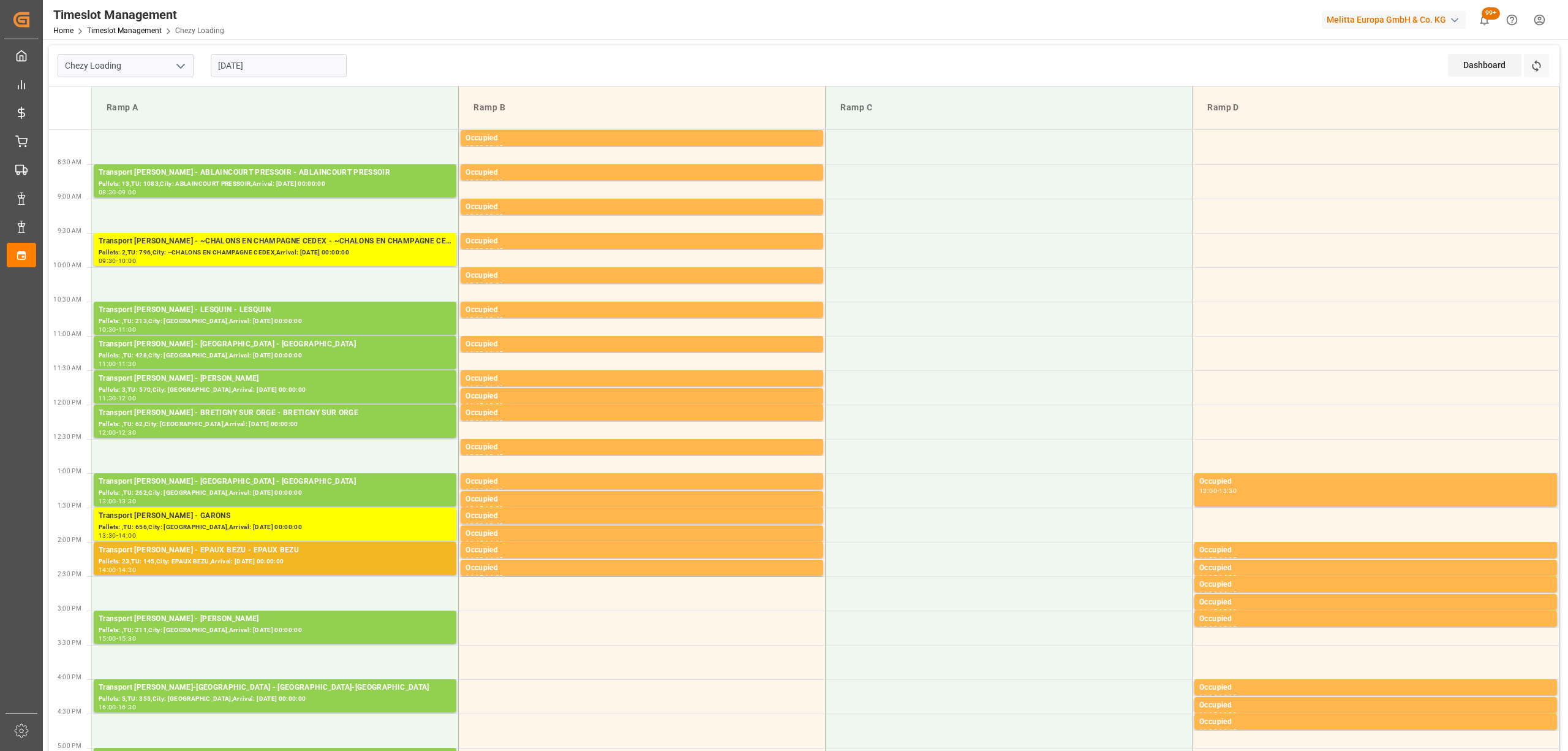
click at [564, 62] on div "Chezy Loading [DATE] Dashboard View Dashboard Refresh Time Slots" at bounding box center [805, 65] width 1511 height 41
click at [1547, 57] on button "Refresh Time Slots" at bounding box center [1536, 65] width 25 height 24
click at [419, 166] on tbody "Occupied 08:00 - 08:15 Transport [PERSON_NAME] - [GEOGRAPHIC_DATA] PRESSOIR - A…" at bounding box center [825, 628] width 1468 height 995
click at [422, 185] on div "Pallets: 13,TU: 1083,City: ABLAINCOURT PRESSOIR,Arrival: [DATE] 00:00:00" at bounding box center [275, 184] width 353 height 10
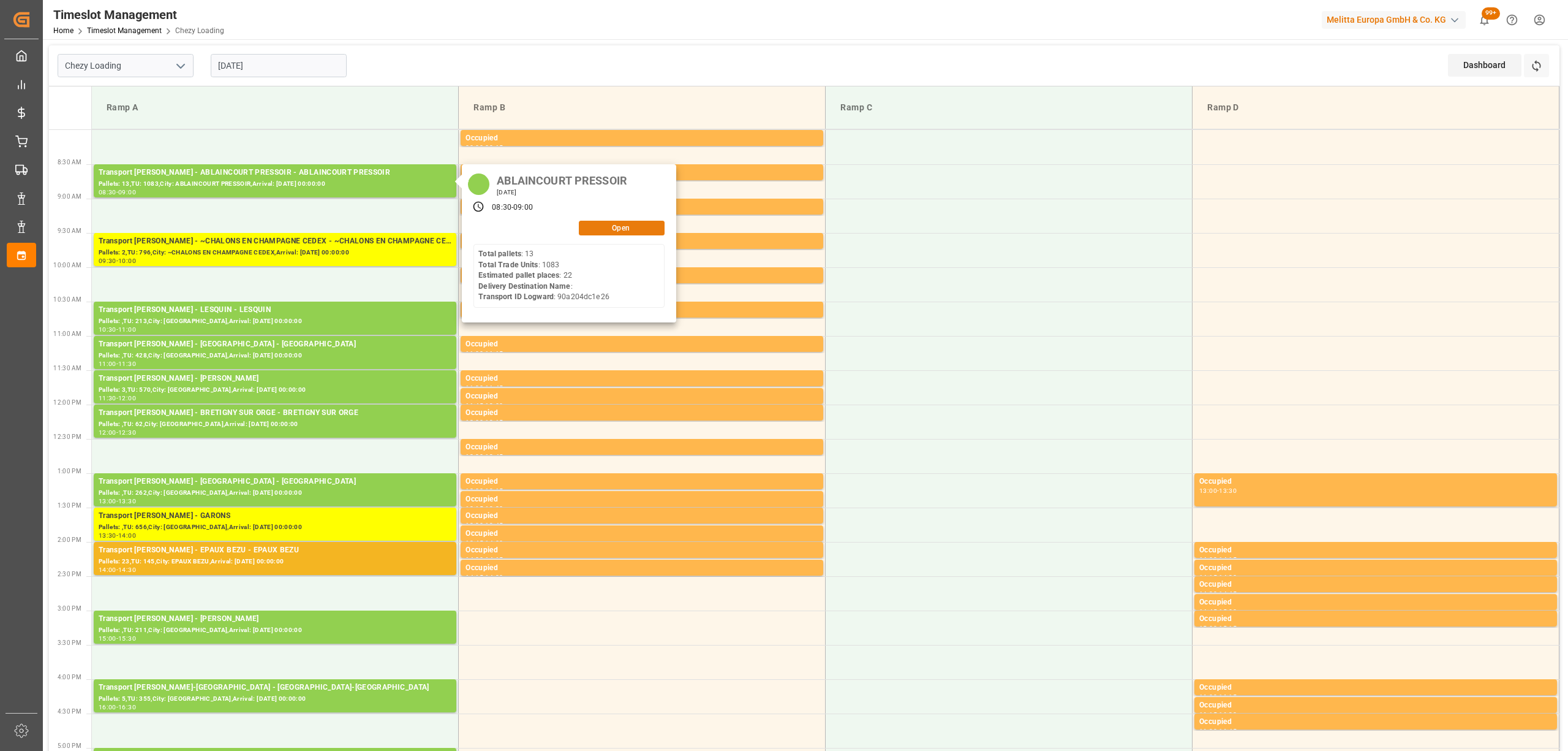
click at [625, 230] on button "Open" at bounding box center [621, 228] width 86 height 15
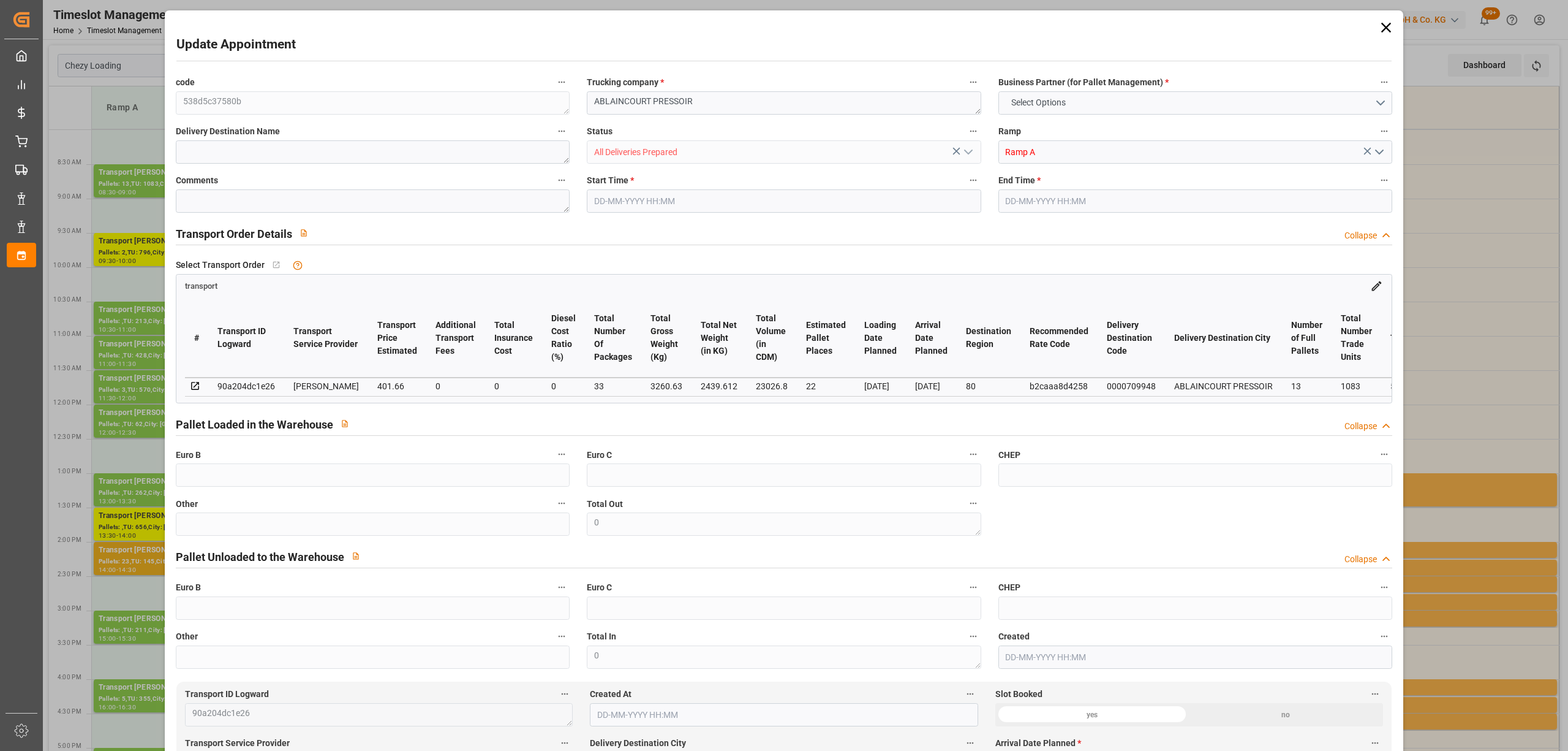
type input "22"
type input "401.66"
type input "0"
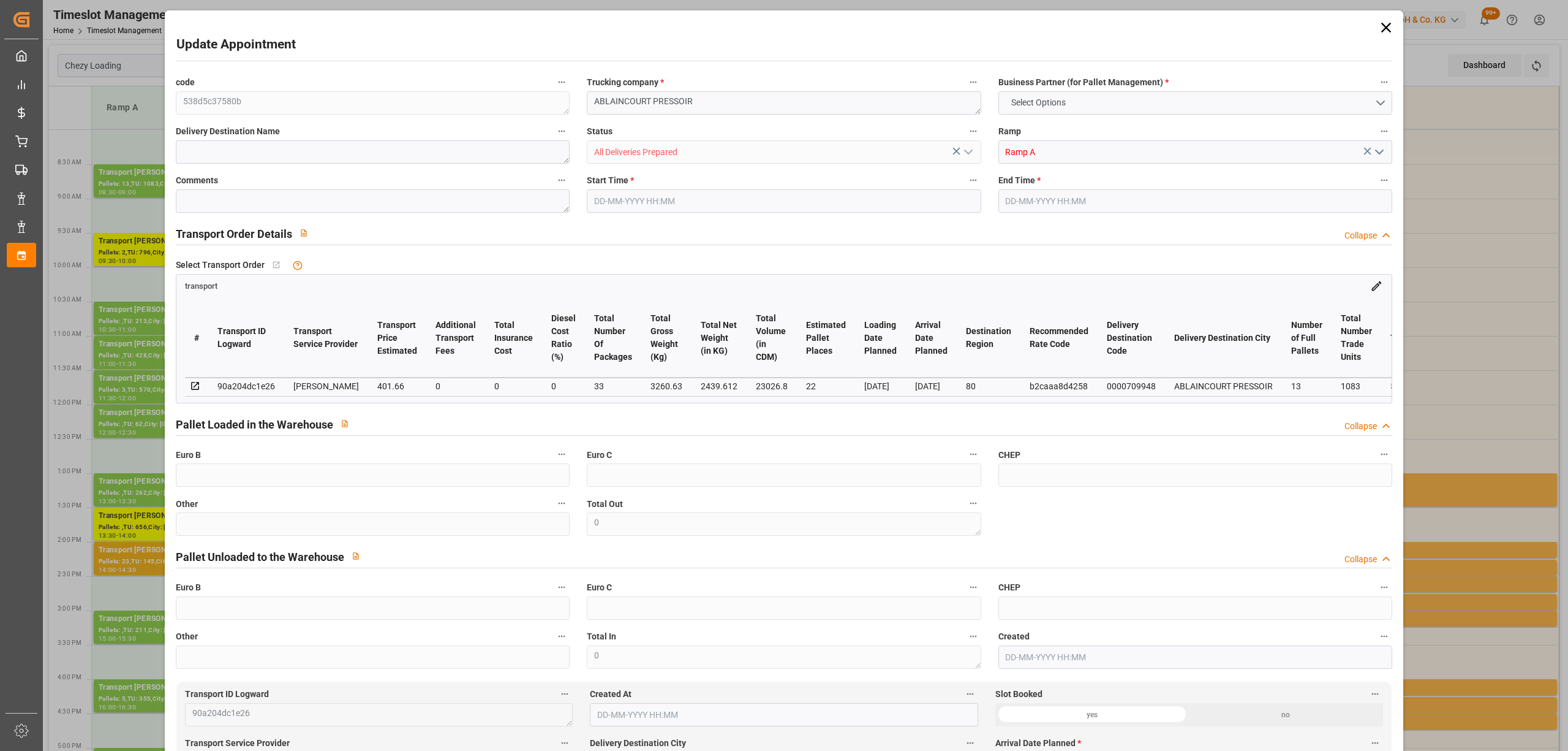
type input "388.0839"
type input "-13.5761"
type input "33"
type input "2439.612"
type input "4048.17"
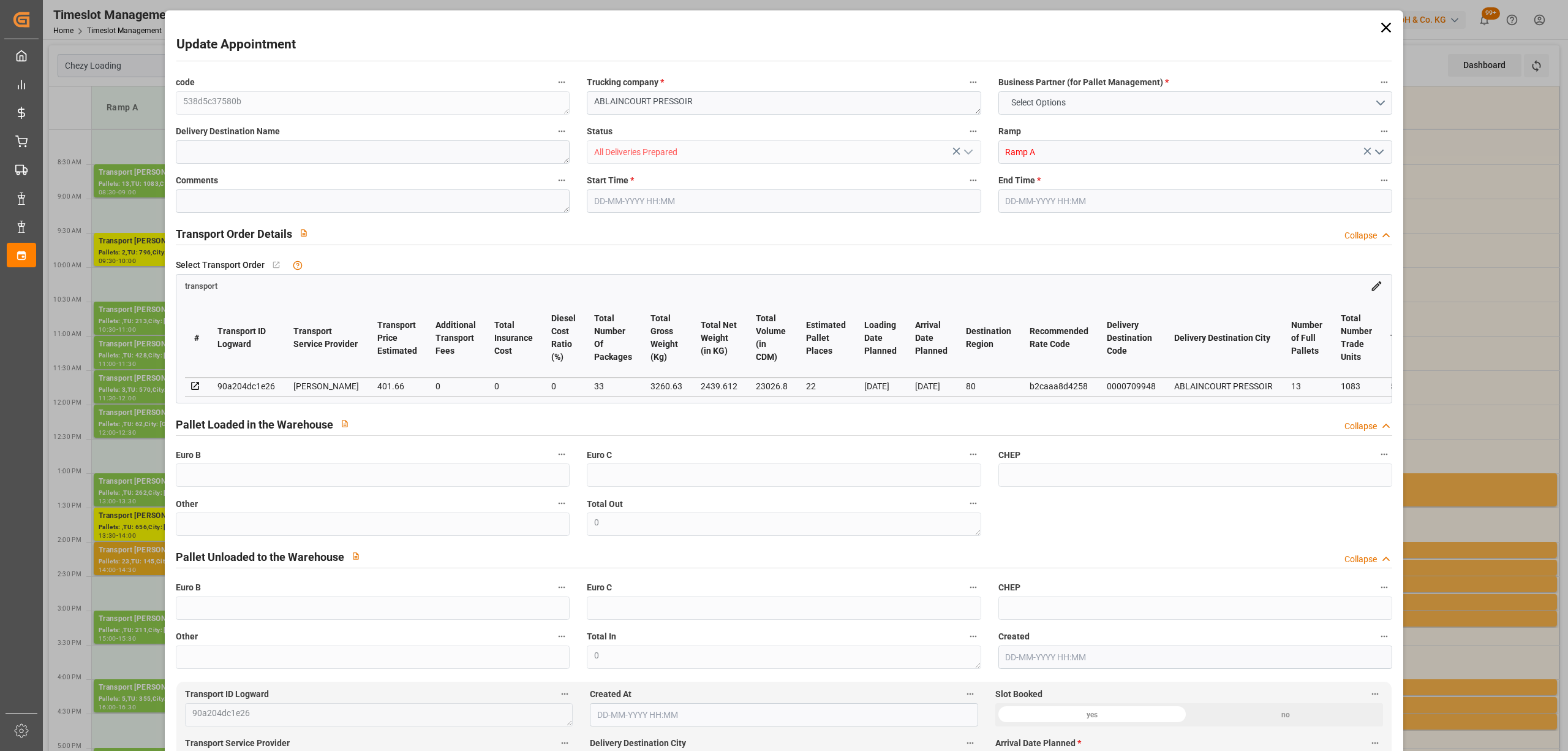
type input "23026.8"
type input "80"
type input "13"
type input "1083"
type input "31"
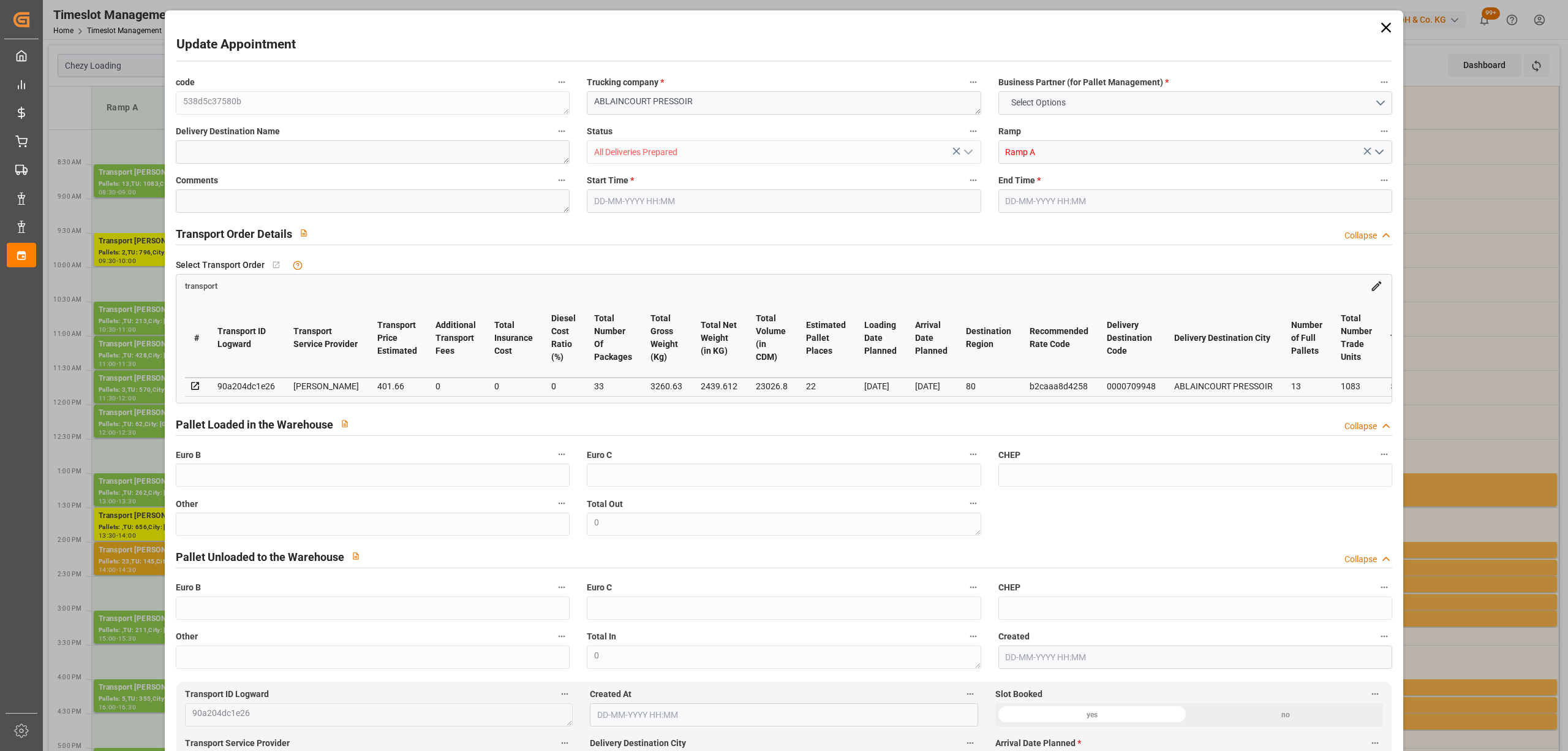
type input "101"
type input "3260.63"
type input "0"
type input "4710.8598"
type input "0"
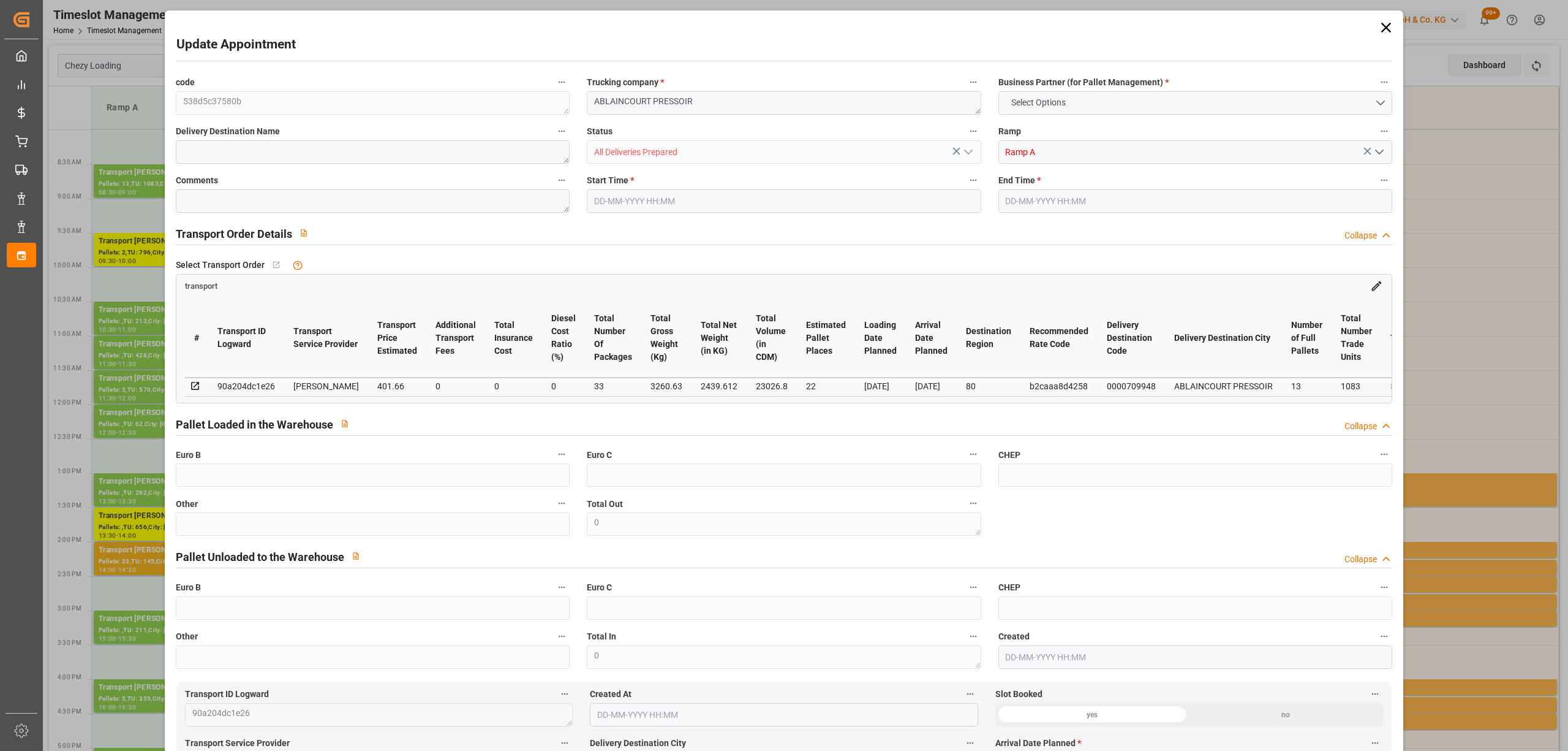
type input "0"
type input "21"
type input "35"
type input "[DATE] 08:30"
type input "[DATE] 09:00"
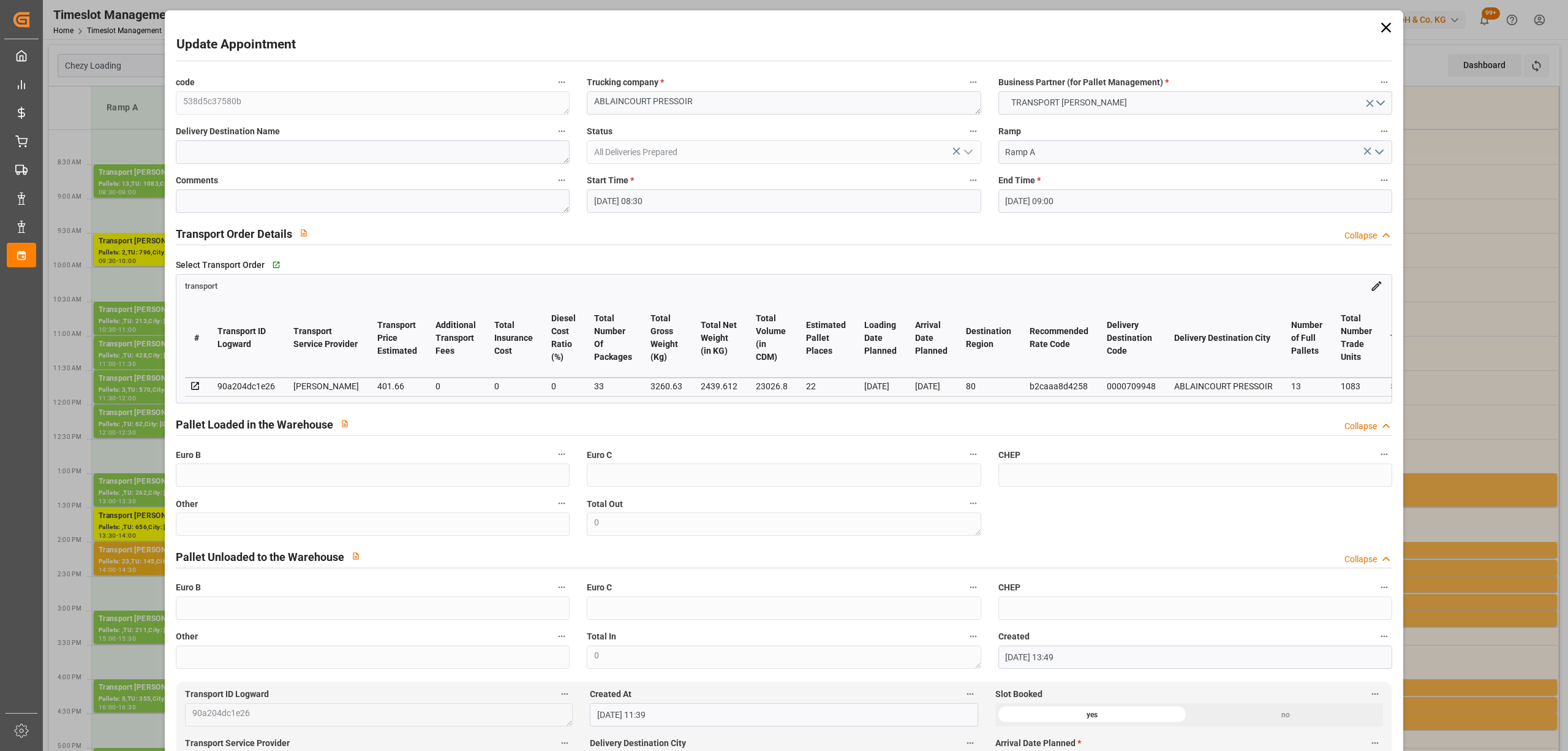
type input "[DATE] 13:49"
type input "[DATE] 11:39"
type input "[DATE]"
click at [592, 98] on textarea "ABLAINCOURT PRESSOIR" at bounding box center [784, 103] width 394 height 24
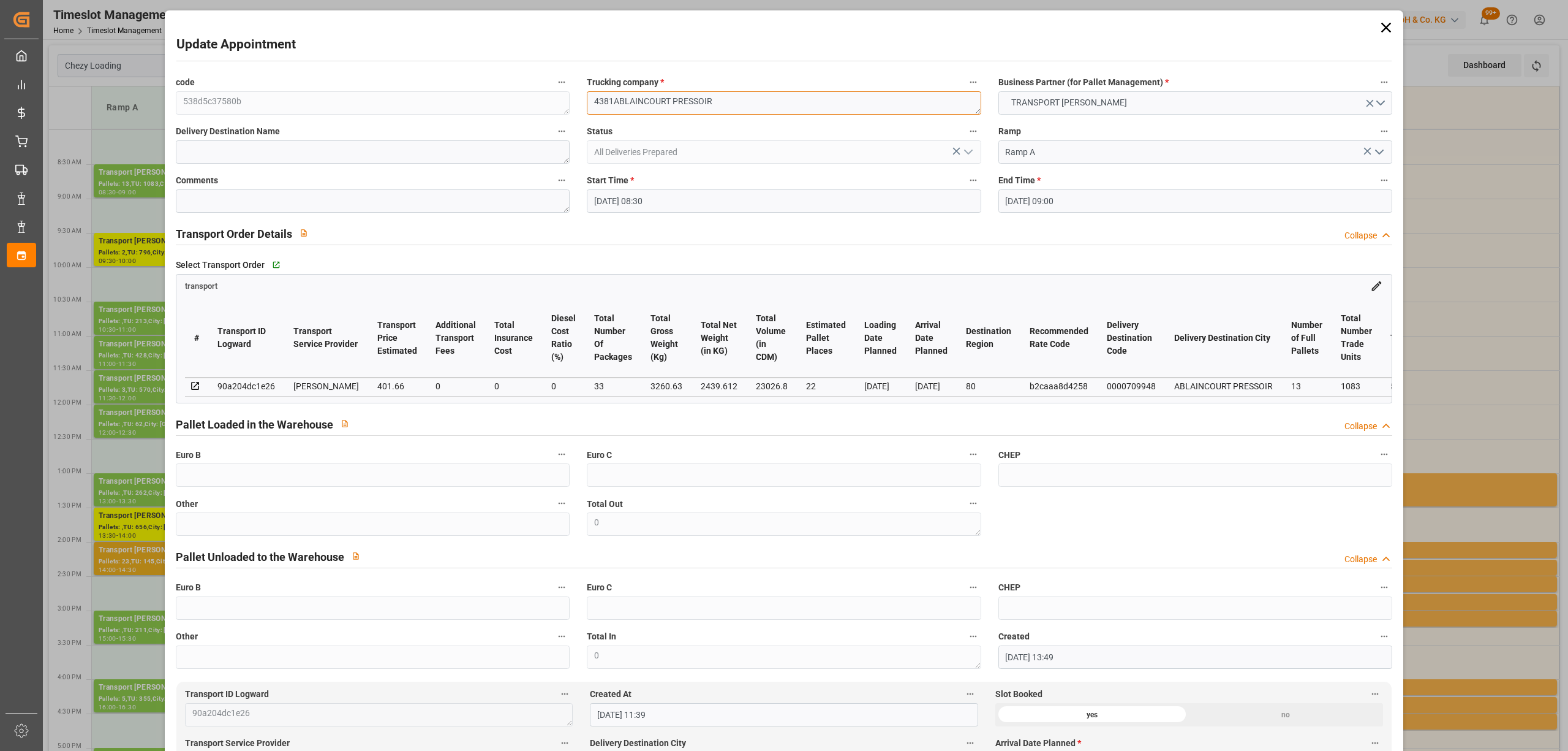
type textarea "4381 ABLAINCOURT PRESSOIR"
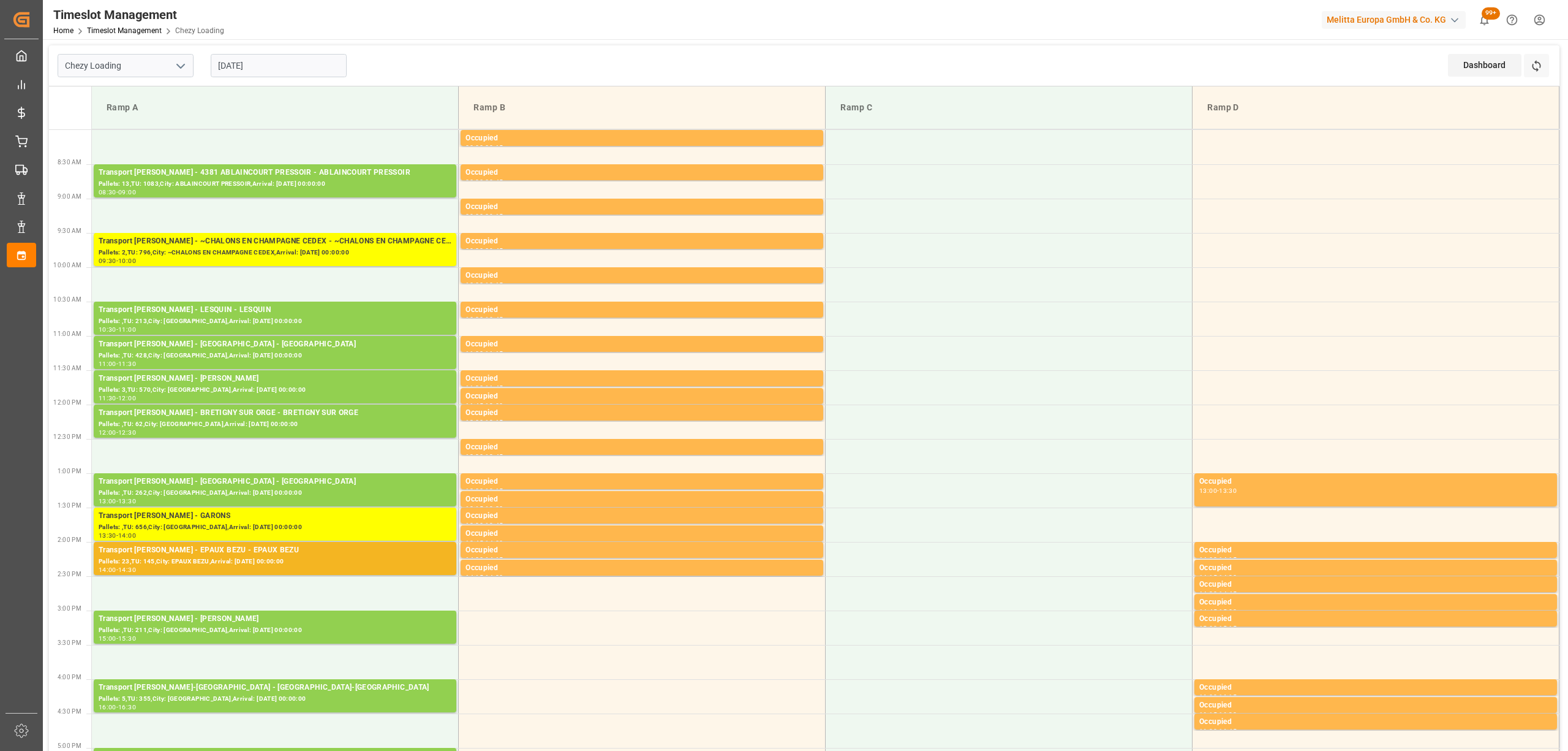
click at [1555, 69] on div "Dashboard View Dashboard Refresh Time Slots" at bounding box center [1504, 65] width 112 height 40
click at [1554, 67] on div "Dashboard View Dashboard Refresh Time Slots" at bounding box center [1504, 65] width 112 height 40
click at [1549, 67] on div "Dashboard View Dashboard Refresh Time Slots" at bounding box center [1504, 65] width 112 height 40
click at [1541, 67] on icon at bounding box center [1536, 65] width 13 height 13
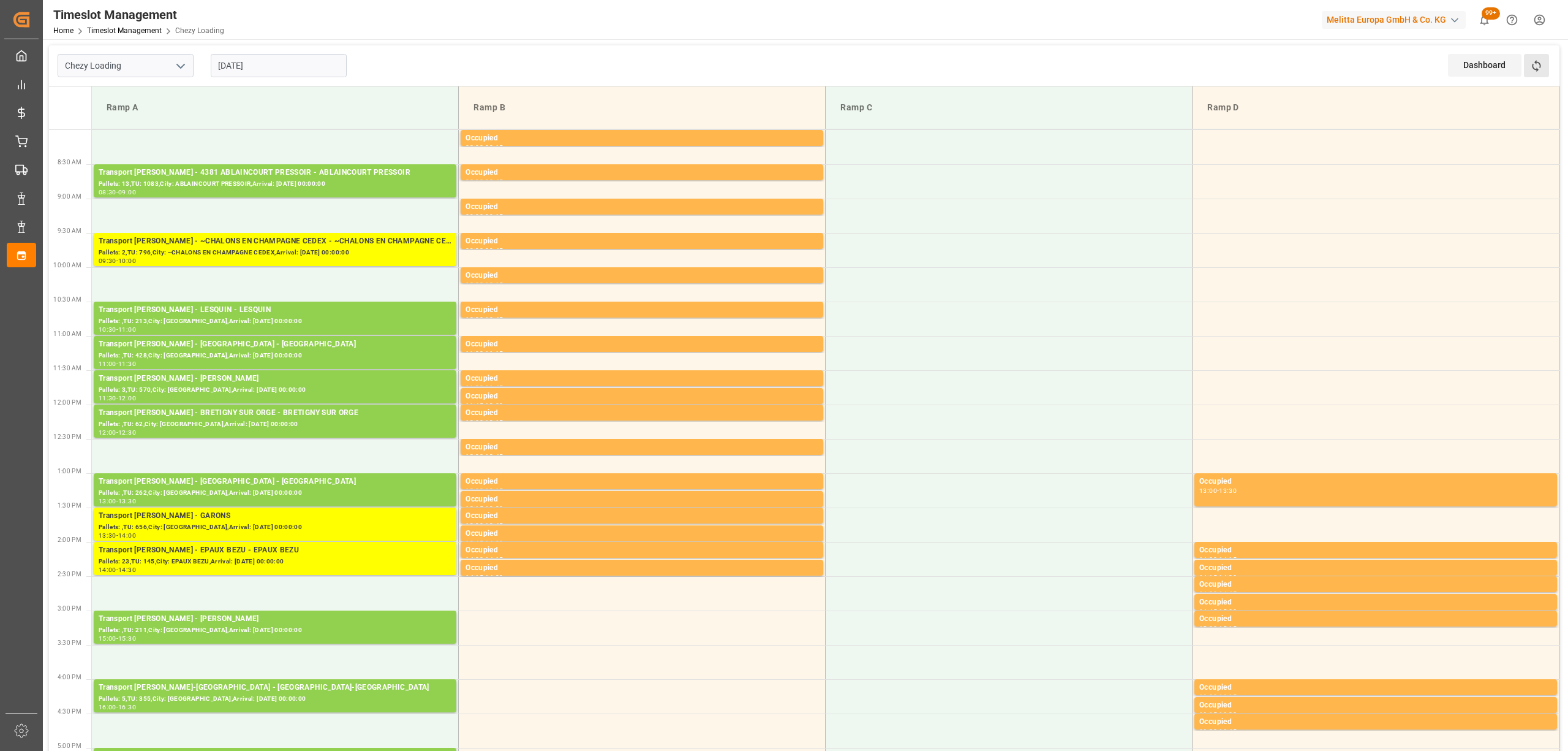
click at [1526, 62] on button "Refresh Time Slots" at bounding box center [1536, 65] width 25 height 24
